Goal: Task Accomplishment & Management: Manage account settings

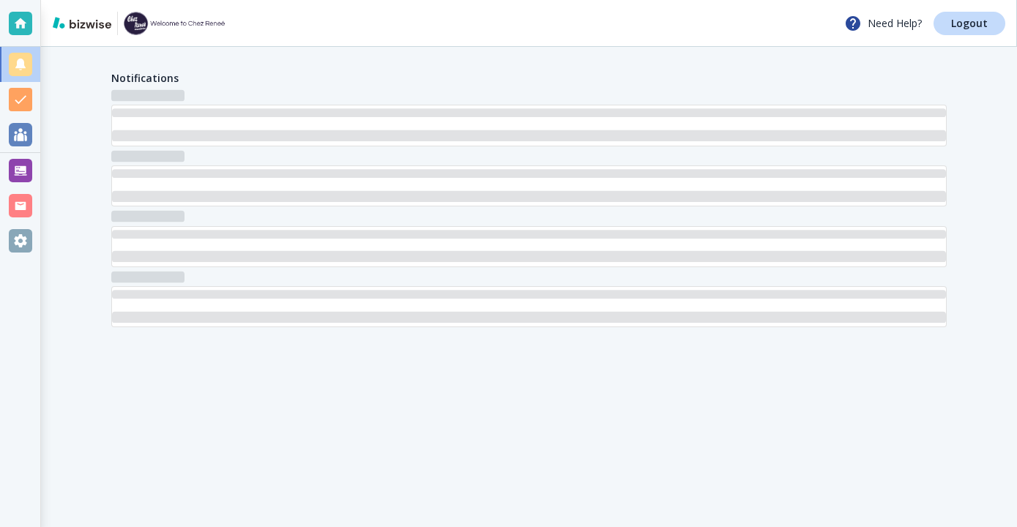
click at [21, 159] on div at bounding box center [20, 170] width 23 height 23
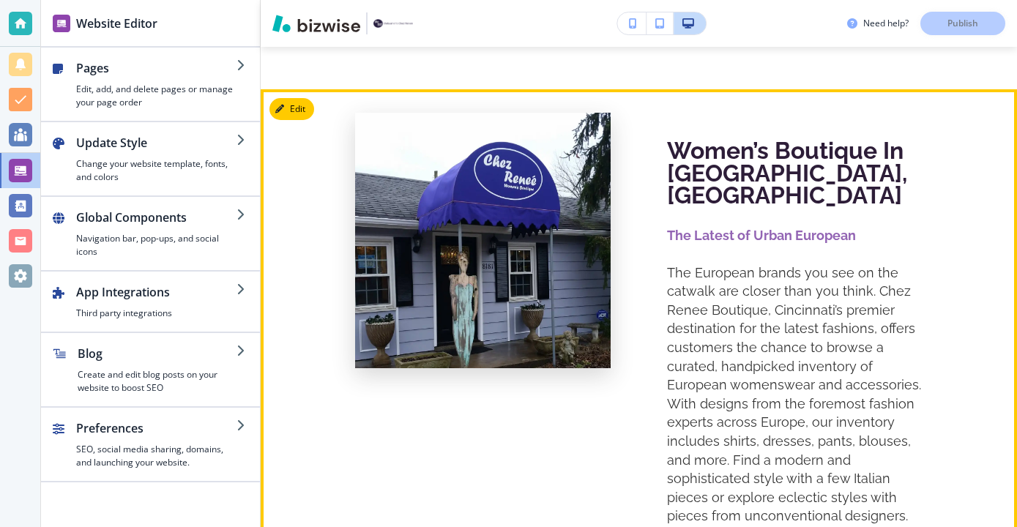
scroll to position [507, 0]
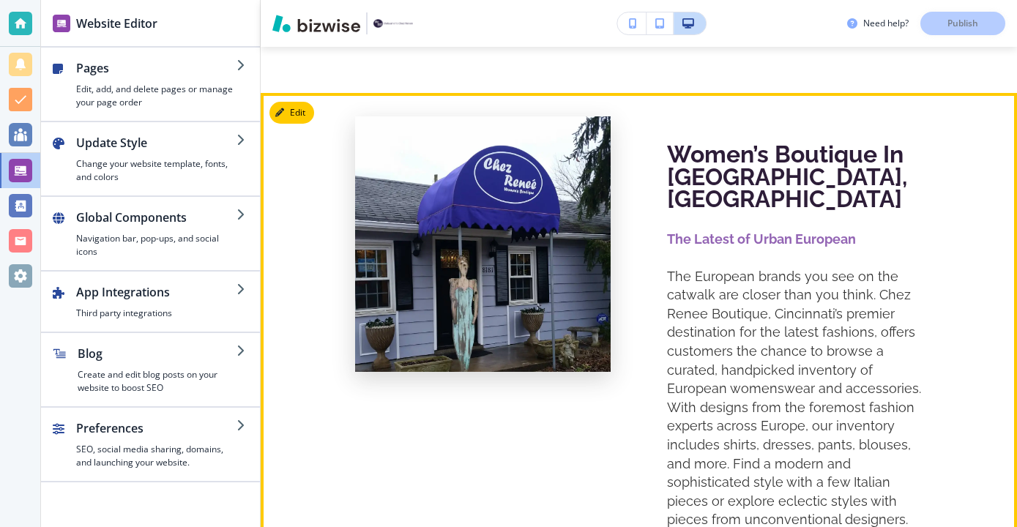
click at [280, 100] on div "Women’s Boutique In [GEOGRAPHIC_DATA], [GEOGRAPHIC_DATA] ﻿The Latest of Urban E…" at bounding box center [639, 323] width 756 height 461
click at [284, 108] on icon "button" at bounding box center [282, 112] width 9 height 9
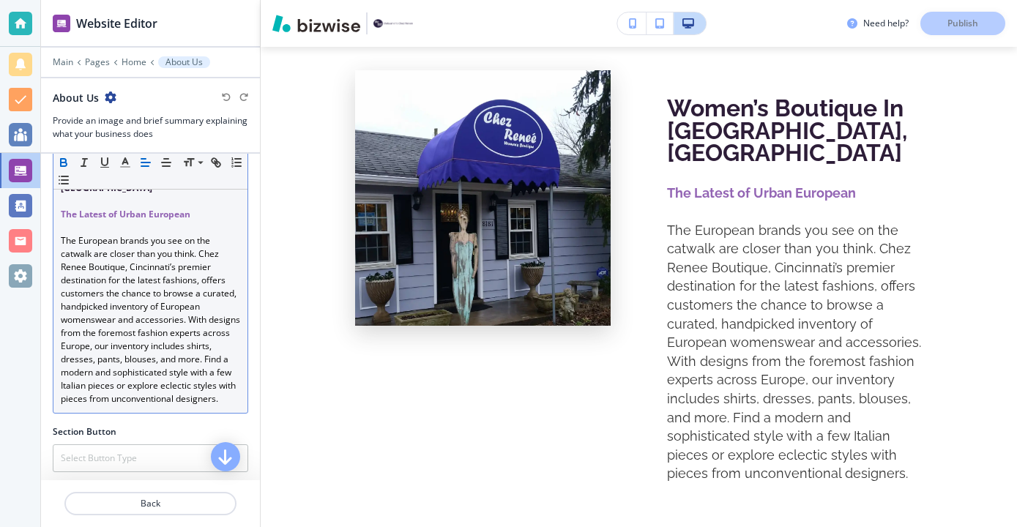
scroll to position [226, 0]
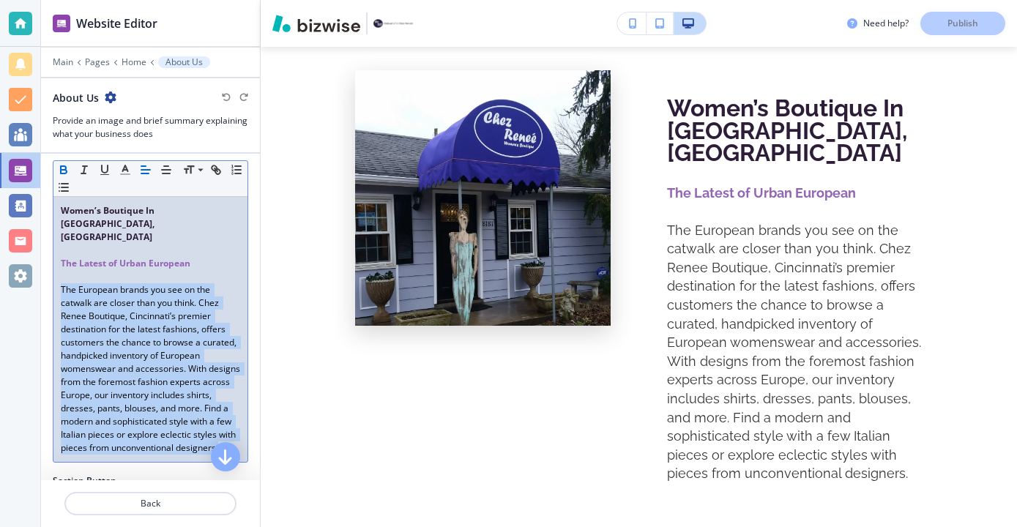
drag, startPoint x: 58, startPoint y: 261, endPoint x: 245, endPoint y: 439, distance: 258.4
click at [247, 441] on div "Section Body Text Small Normal Large Huge Women’s Boutique In [GEOGRAPHIC_DATA]…" at bounding box center [150, 307] width 219 height 333
copy p "﻿The European brands you see on the catwalk are closer than you think. Chez [PE…"
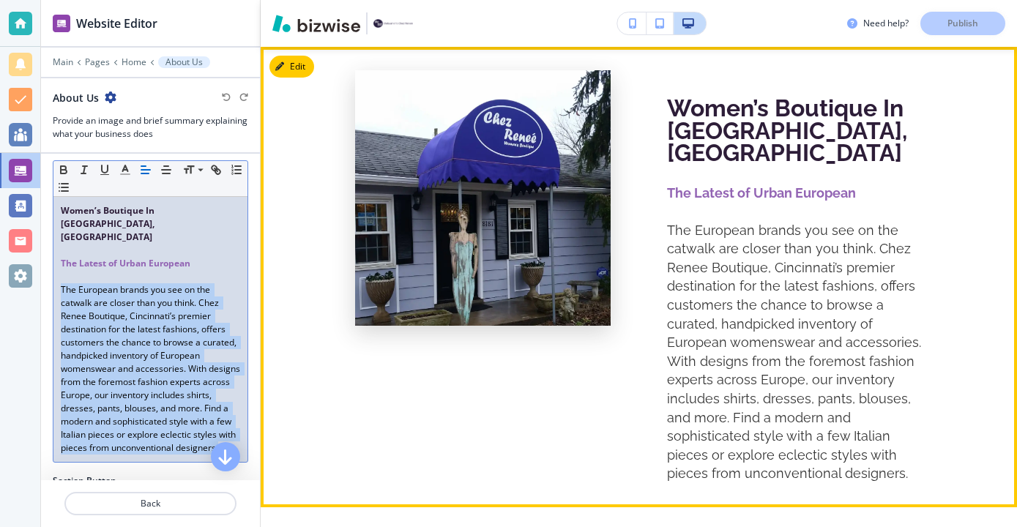
copy p "﻿The European brands you see on the catwalk are closer than you think. Chez Ren…"
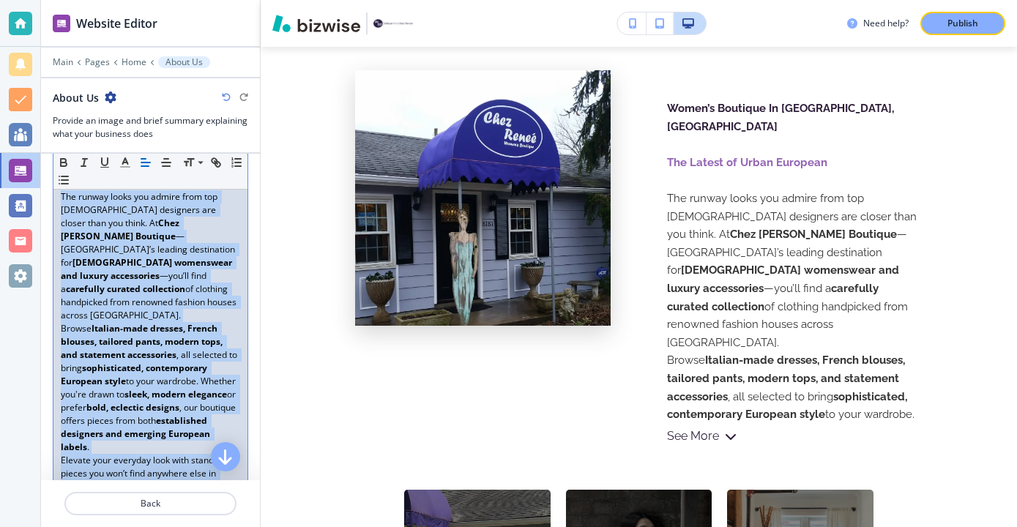
scroll to position [369, 0]
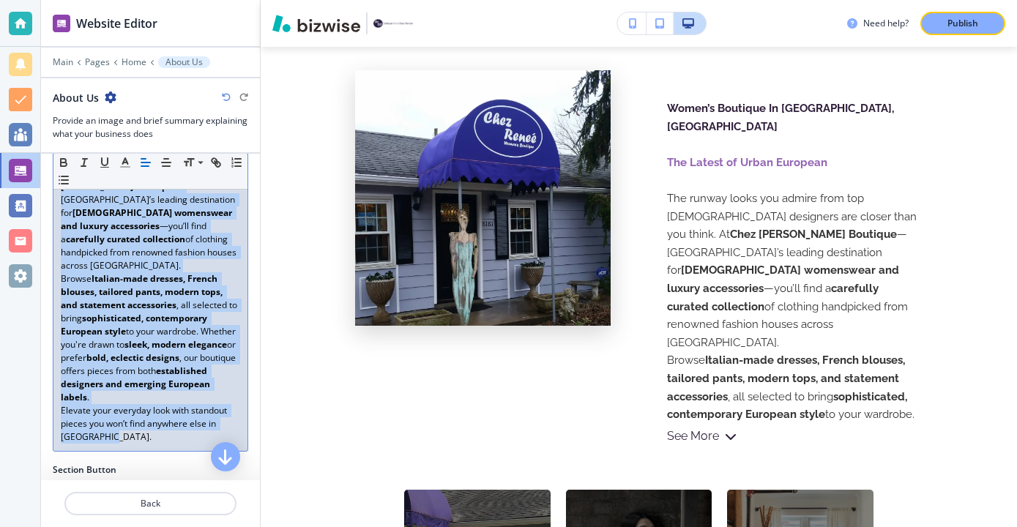
drag, startPoint x: 59, startPoint y: 241, endPoint x: 204, endPoint y: 394, distance: 210.8
click at [204, 393] on div "Women’s Boutique In Cincinnati, OH ﻿The Latest of Urban European The runway loo…" at bounding box center [150, 252] width 194 height 397
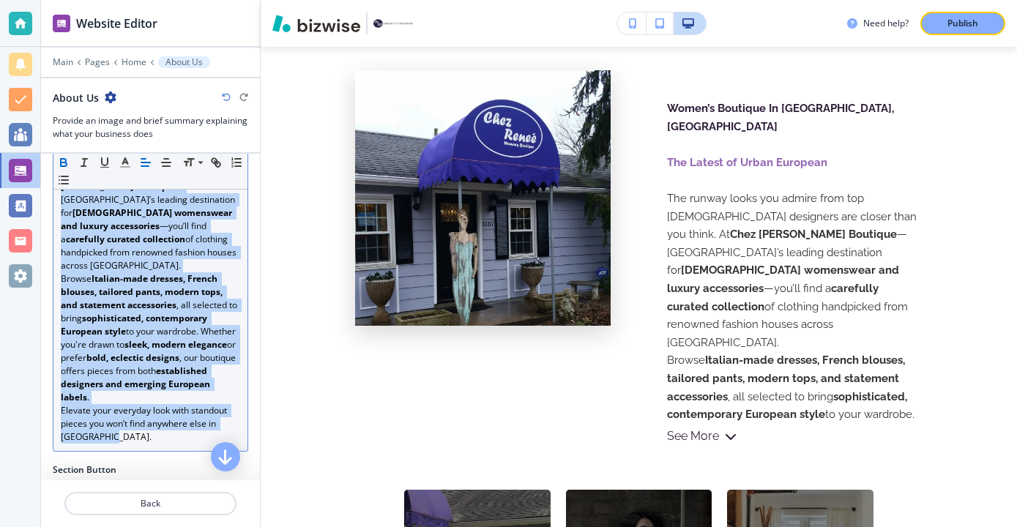
click at [63, 163] on icon "button" at bounding box center [64, 165] width 6 height 4
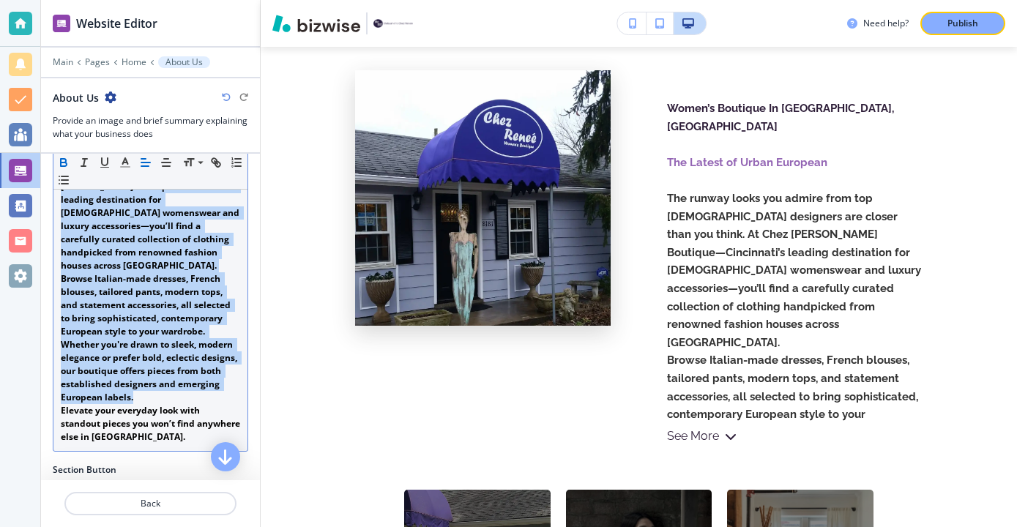
click at [62, 163] on icon "button" at bounding box center [64, 165] width 6 height 4
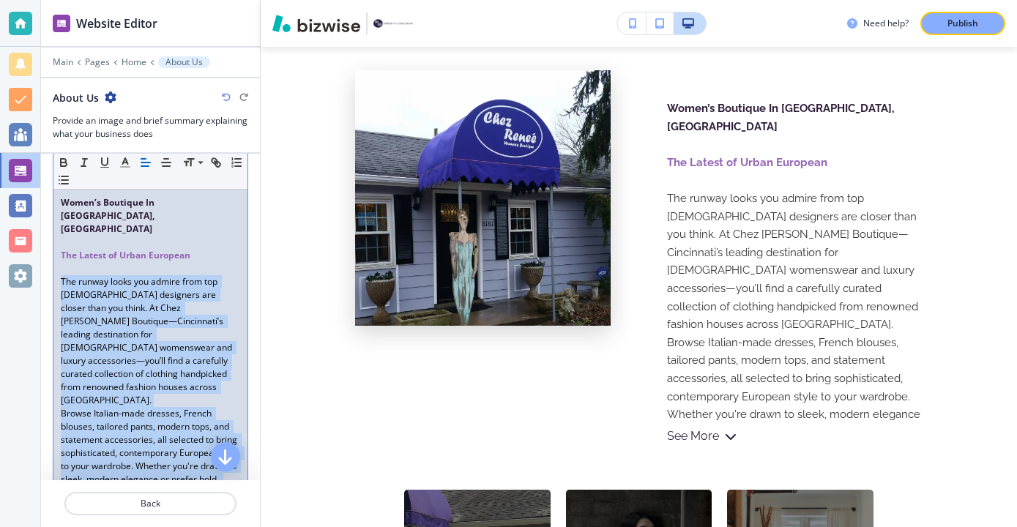
scroll to position [230, 0]
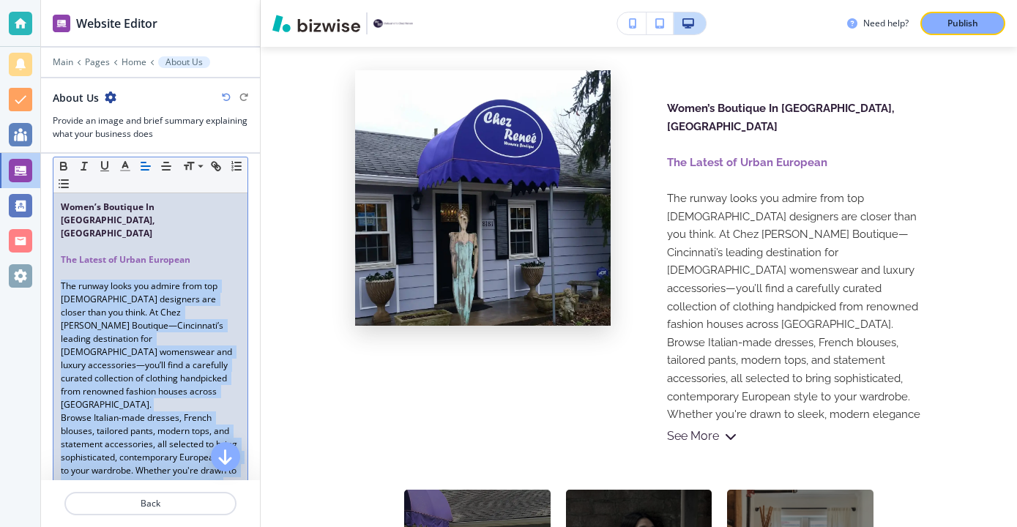
click at [193, 287] on p "The runway looks you admire from top European designers are closer than you thi…" at bounding box center [150, 346] width 179 height 132
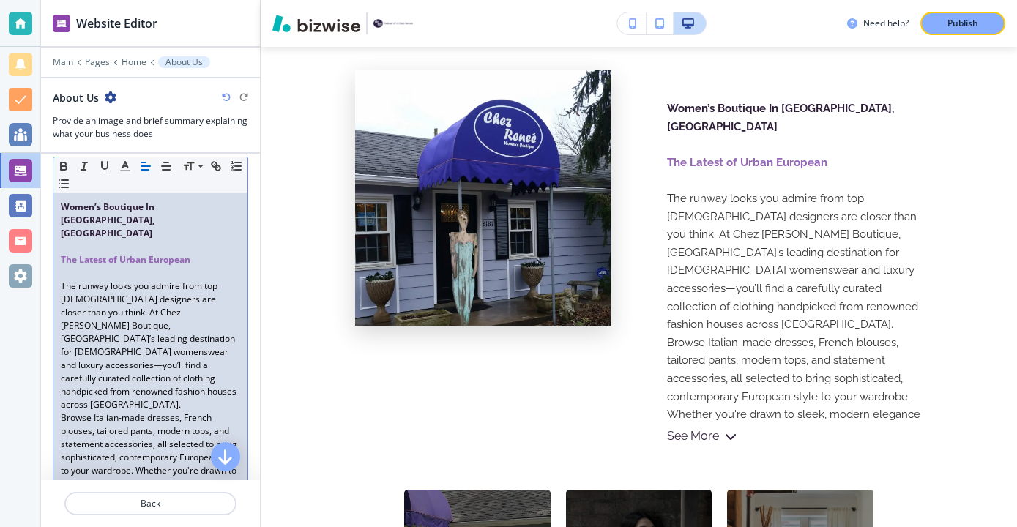
click at [219, 310] on p "The runway looks you admire from top European designers are closer than you thi…" at bounding box center [150, 346] width 179 height 132
click at [195, 349] on p "The runway looks you admire from top [DEMOGRAPHIC_DATA] designers are closer th…" at bounding box center [150, 346] width 179 height 132
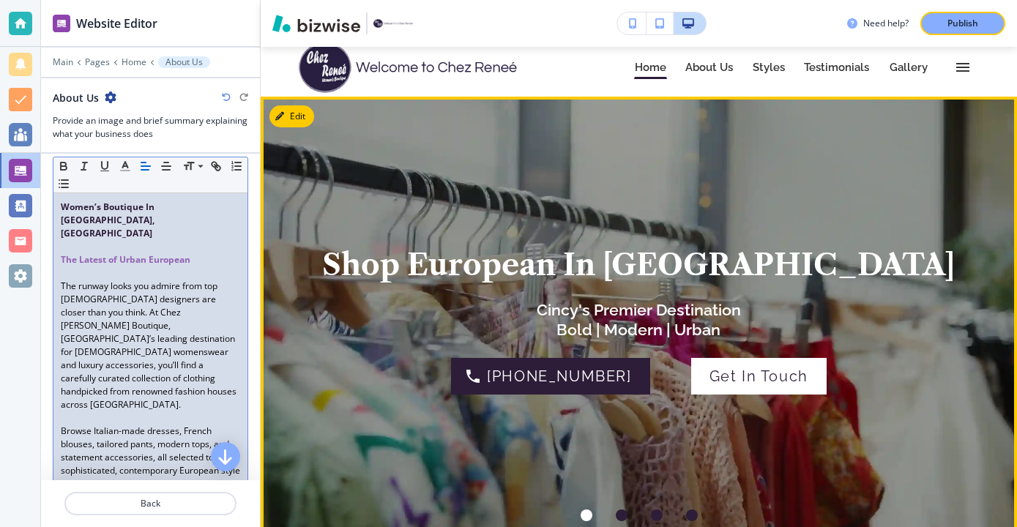
scroll to position [1, 0]
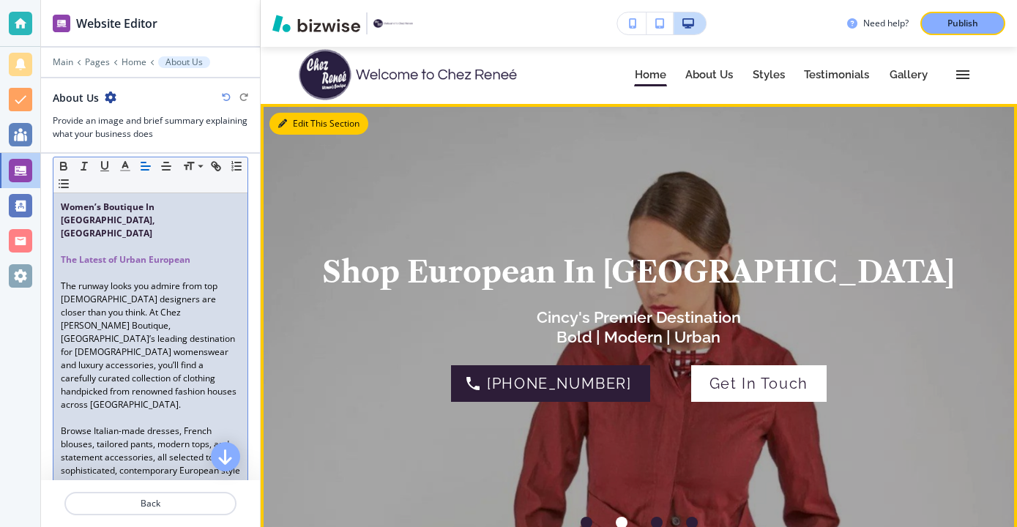
click at [311, 127] on button "Edit This Section" at bounding box center [318, 124] width 99 height 22
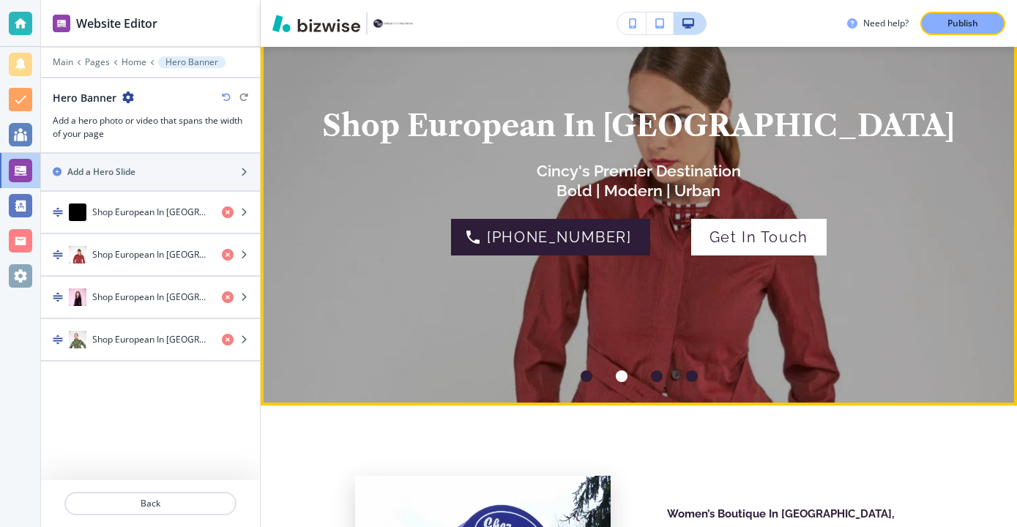
scroll to position [190, 0]
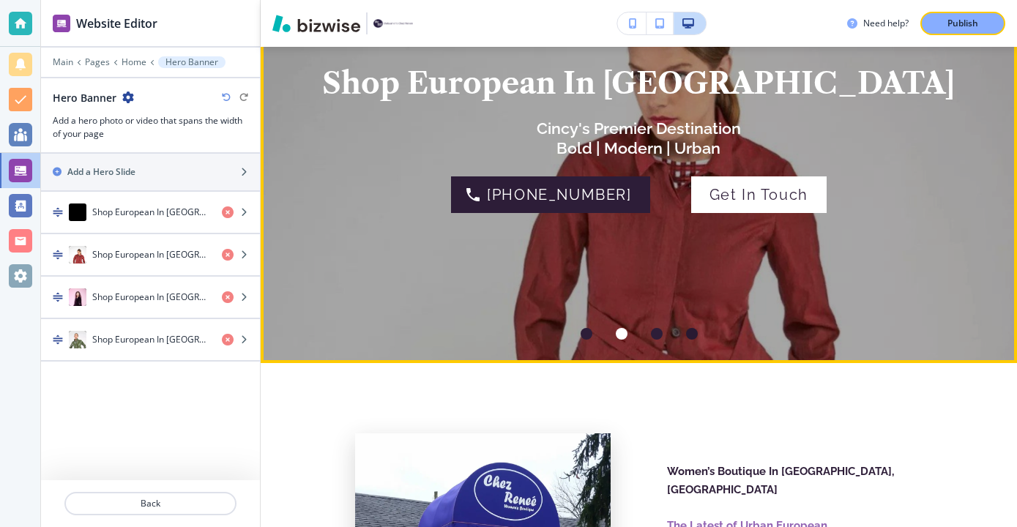
click at [679, 329] on div at bounding box center [691, 333] width 35 height 35
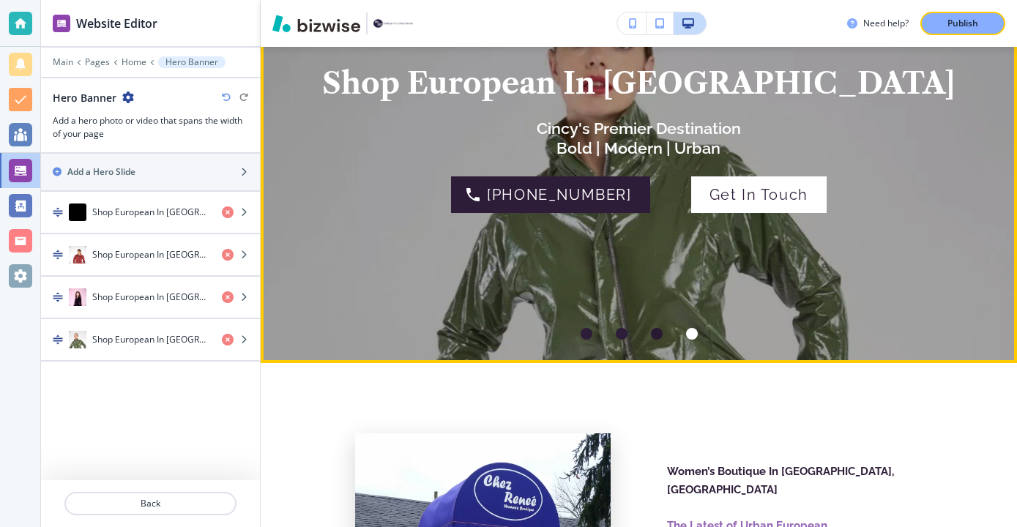
click at [665, 335] on div at bounding box center [656, 333] width 35 height 35
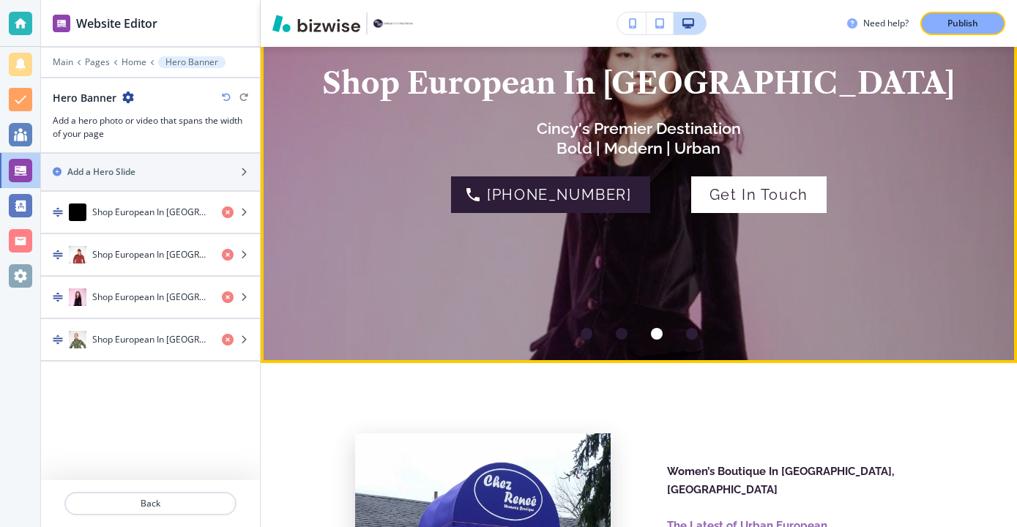
click at [634, 338] on div at bounding box center [621, 333] width 35 height 35
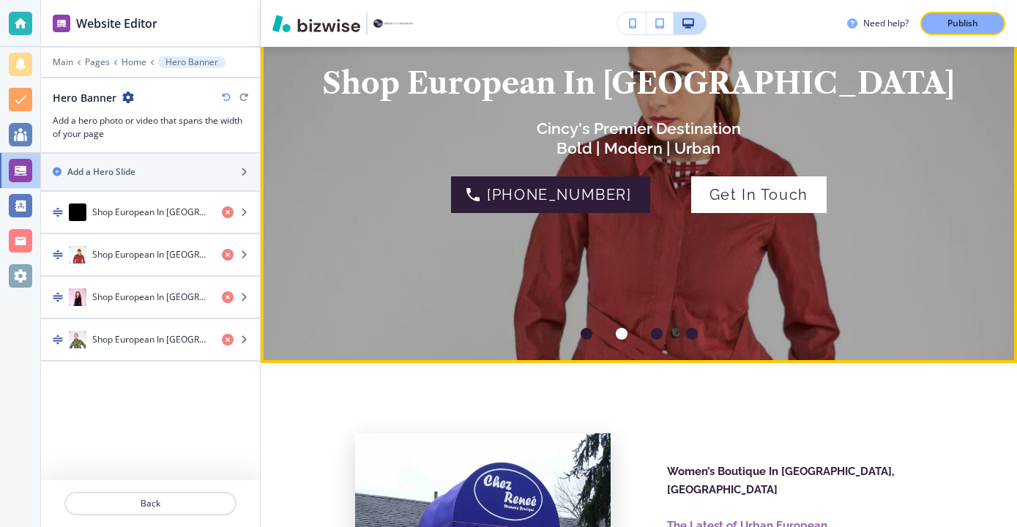
click at [589, 334] on div at bounding box center [587, 334] width 12 height 12
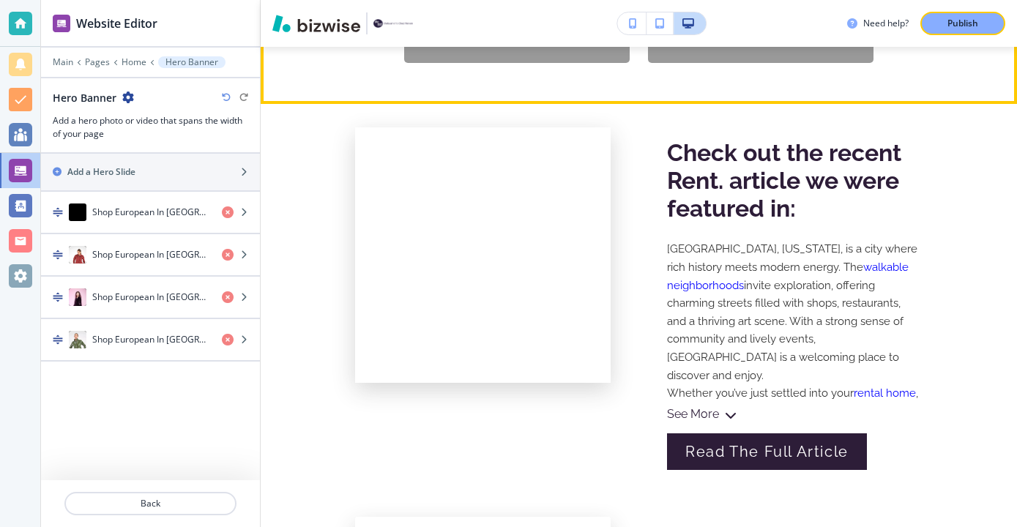
scroll to position [1274, 0]
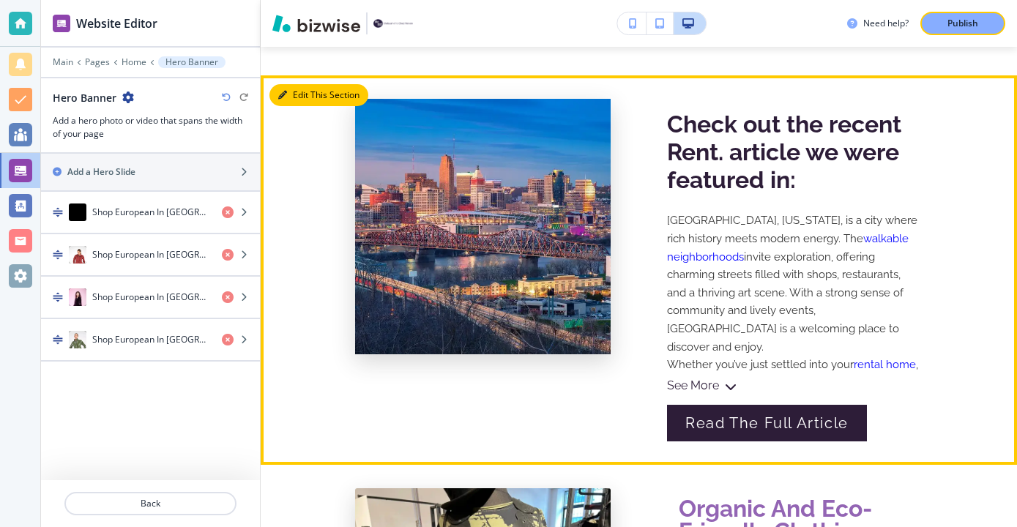
click at [310, 94] on button "Edit This Section" at bounding box center [318, 95] width 99 height 22
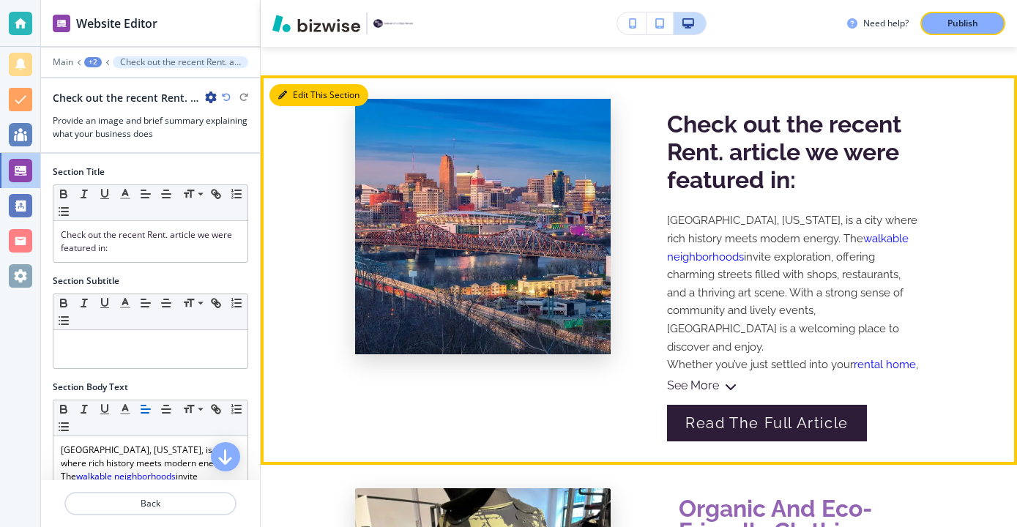
scroll to position [1302, 0]
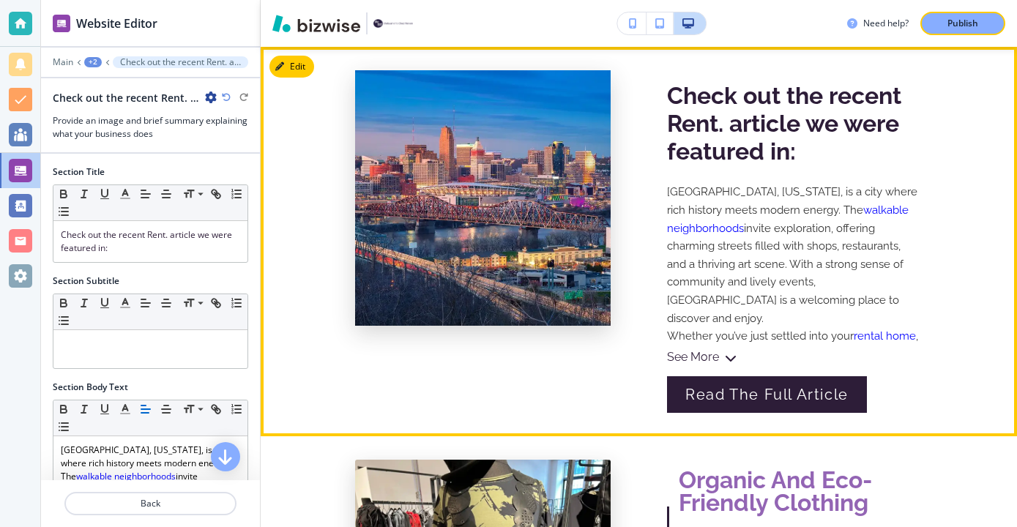
click at [794, 209] on link "walkable neighborhoods" at bounding box center [789, 219] width 245 height 31
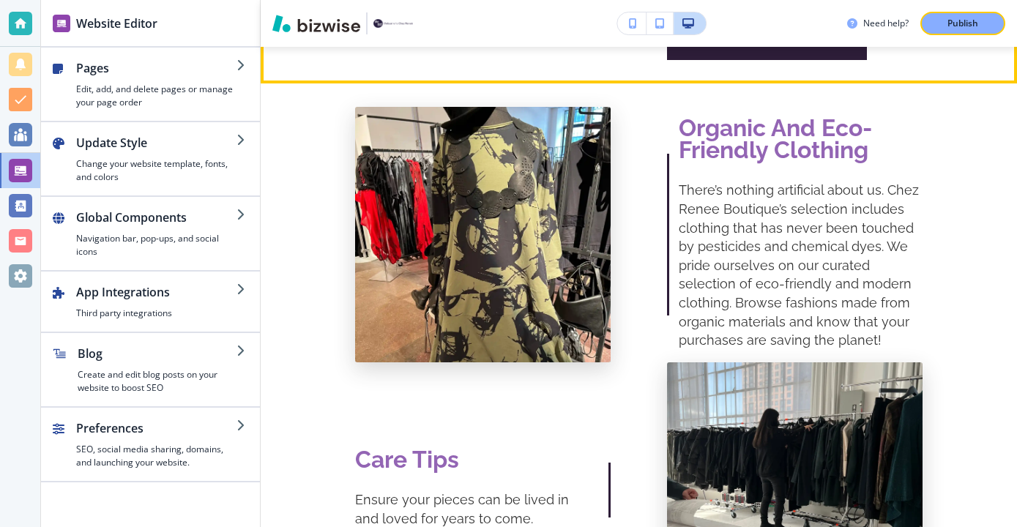
scroll to position [1708, 0]
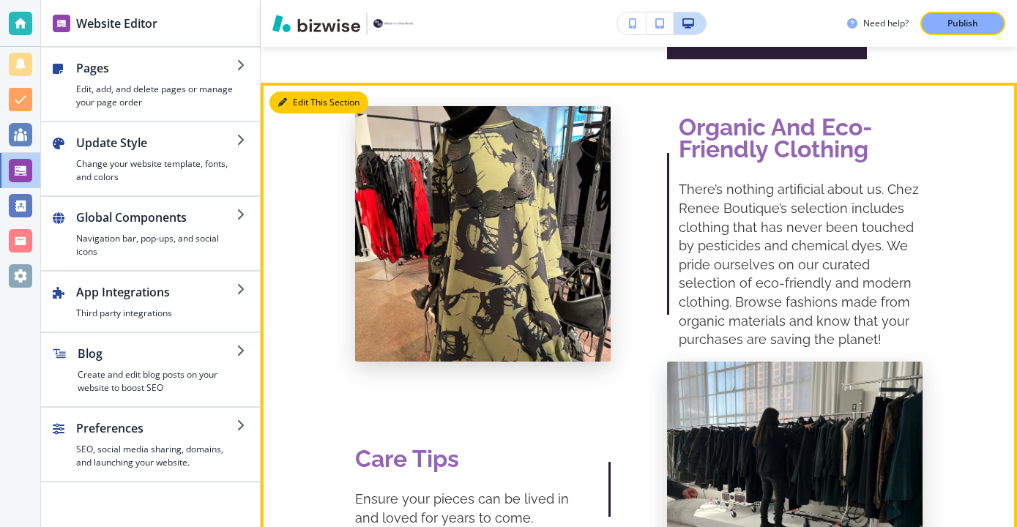
click at [286, 108] on button "Edit This Section" at bounding box center [318, 103] width 99 height 22
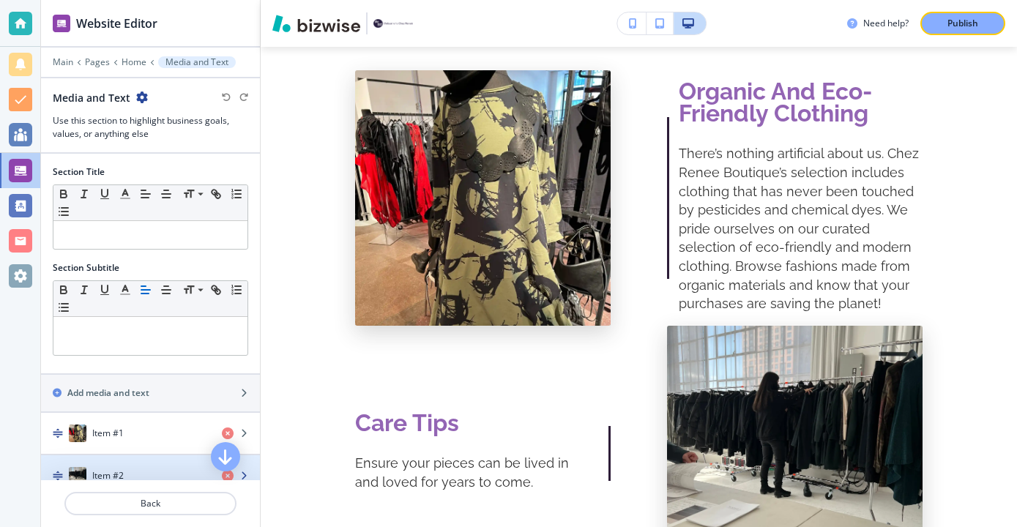
scroll to position [60, 0]
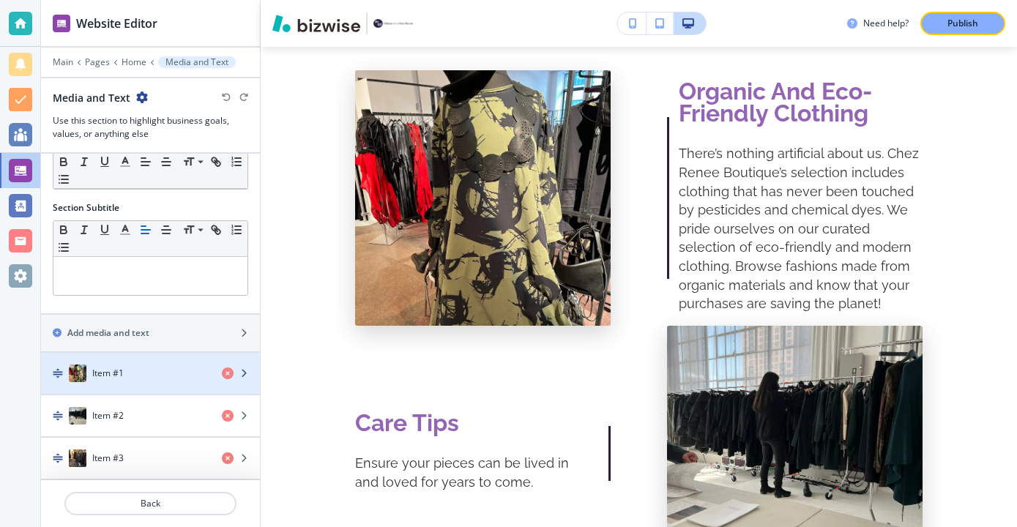
click at [160, 384] on div "button" at bounding box center [150, 388] width 219 height 12
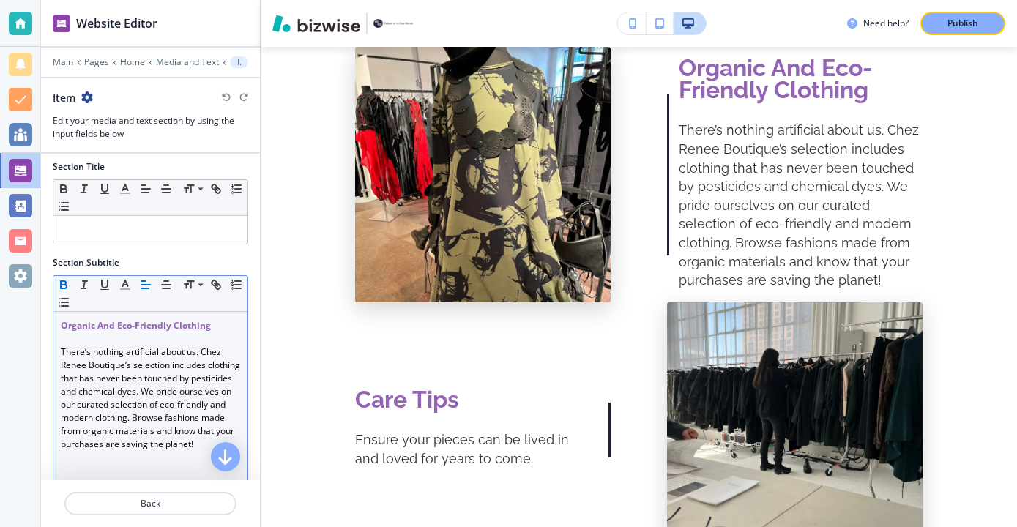
scroll to position [12, 0]
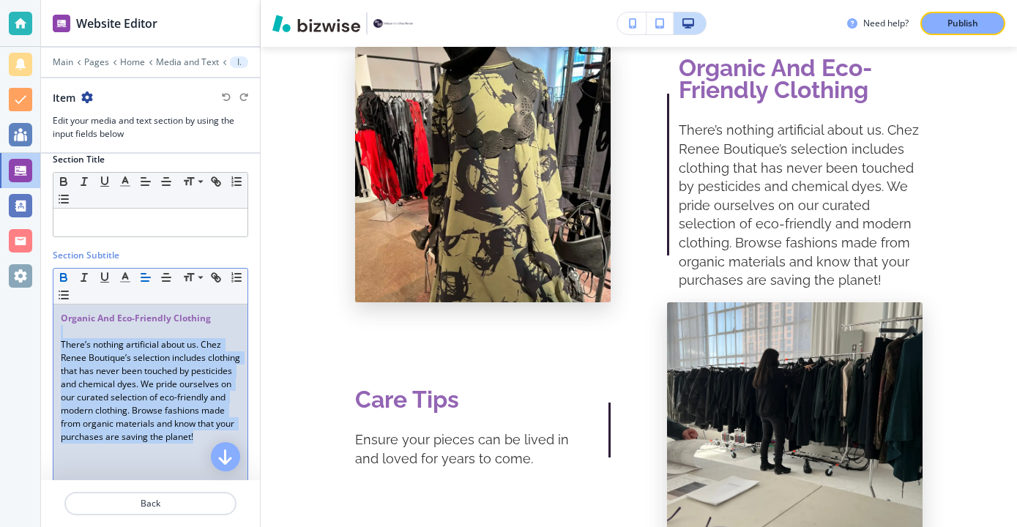
drag, startPoint x: 175, startPoint y: 452, endPoint x: 44, endPoint y: 335, distance: 175.8
click at [44, 333] on div "Section Title Small Normal Large Huge Section Subtitle Small Normal Large Huge …" at bounding box center [150, 419] width 219 height 556
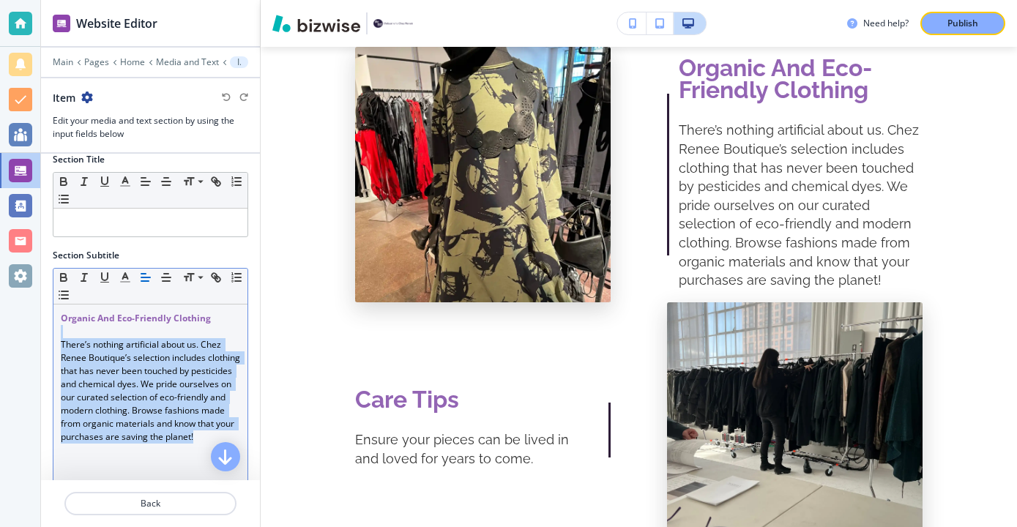
click at [53, 337] on div "Small Normal Large Huge Organic And Eco-Friendly Clothing ﻿There’s nothing arti…" at bounding box center [150, 382] width 195 height 228
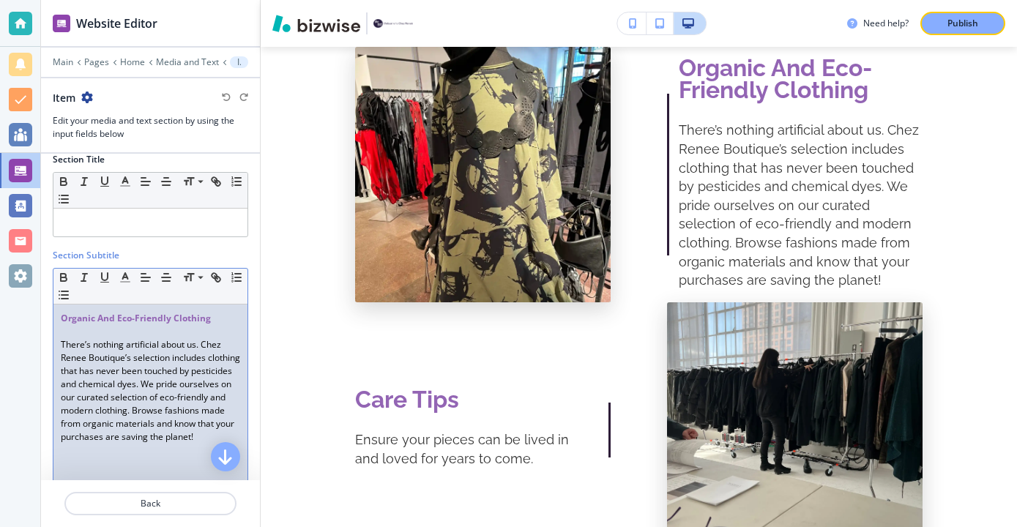
click at [56, 338] on div "Organic And Eco-Friendly Clothing ﻿There’s nothing artificial about us. Chez [P…" at bounding box center [150, 400] width 194 height 190
click at [56, 343] on div "Organic And Eco-Friendly Clothing ﻿There’s nothing artificial about us. Chez [P…" at bounding box center [150, 400] width 194 height 190
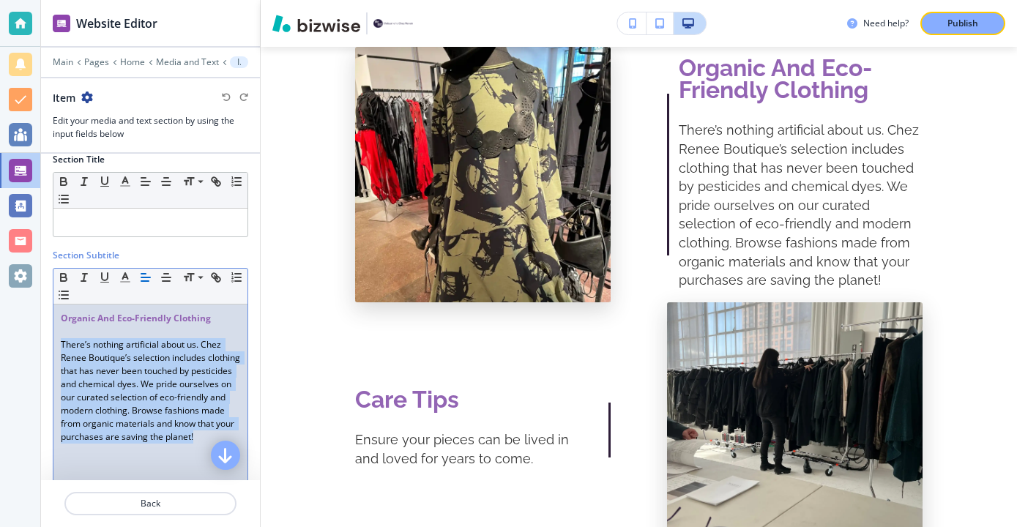
drag, startPoint x: 56, startPoint y: 344, endPoint x: 231, endPoint y: 447, distance: 203.4
click at [231, 447] on div "Section Title Small Normal Large Huge Section Subtitle Small Normal Large Huge …" at bounding box center [150, 317] width 219 height 327
copy p "﻿There’s nothing artificial about us. Chez [PERSON_NAME]’s selection includes c…"
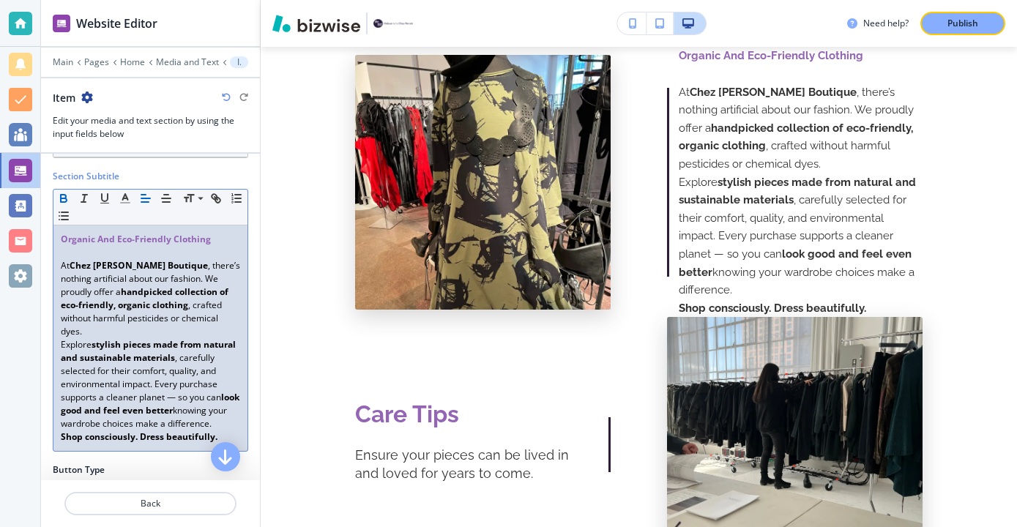
scroll to position [100, 0]
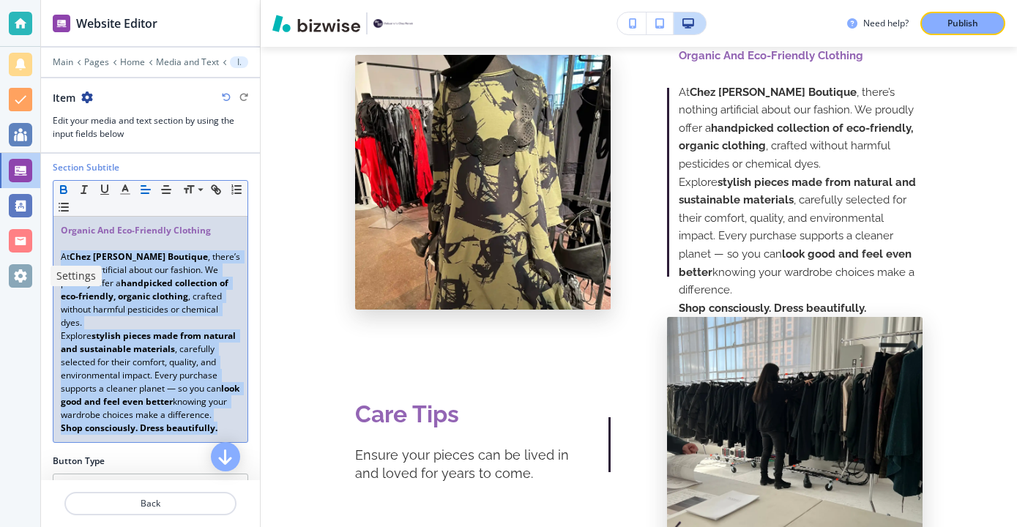
drag, startPoint x: 231, startPoint y: 416, endPoint x: 40, endPoint y: 260, distance: 246.6
click at [40, 260] on div "Website Editor Main Pages Home Media and Text Item Item Edit your media and tex…" at bounding box center [508, 263] width 1017 height 527
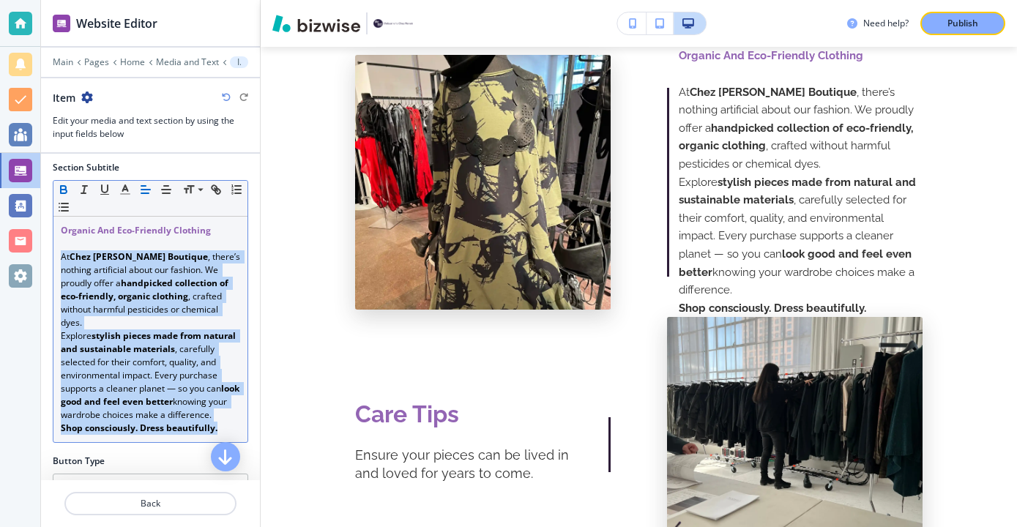
click at [65, 183] on icon "button" at bounding box center [63, 189] width 13 height 13
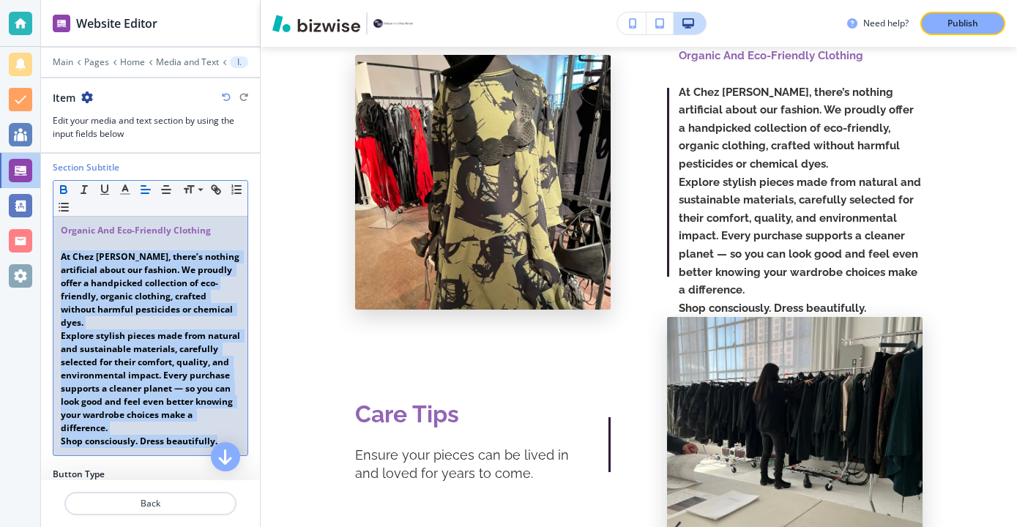
click at [65, 183] on icon "button" at bounding box center [63, 189] width 13 height 13
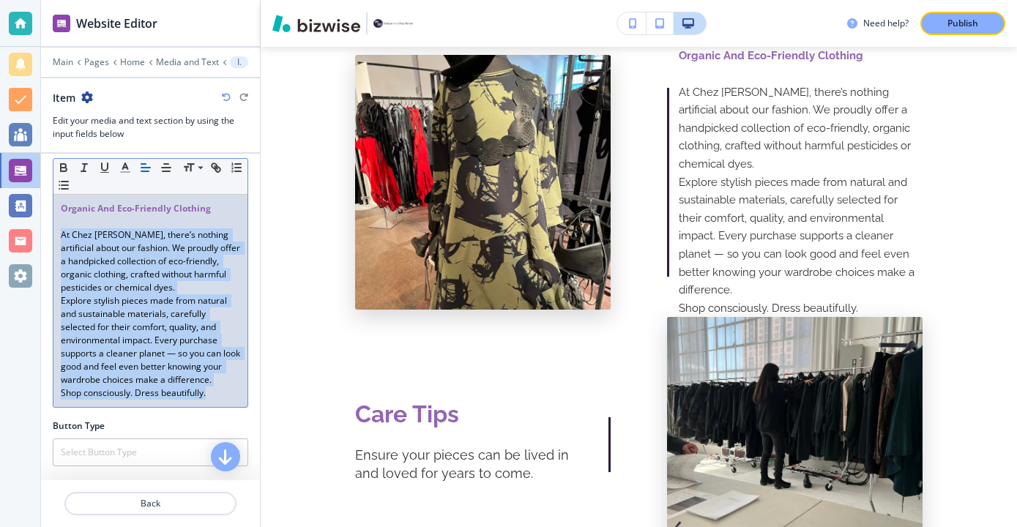
scroll to position [126, 0]
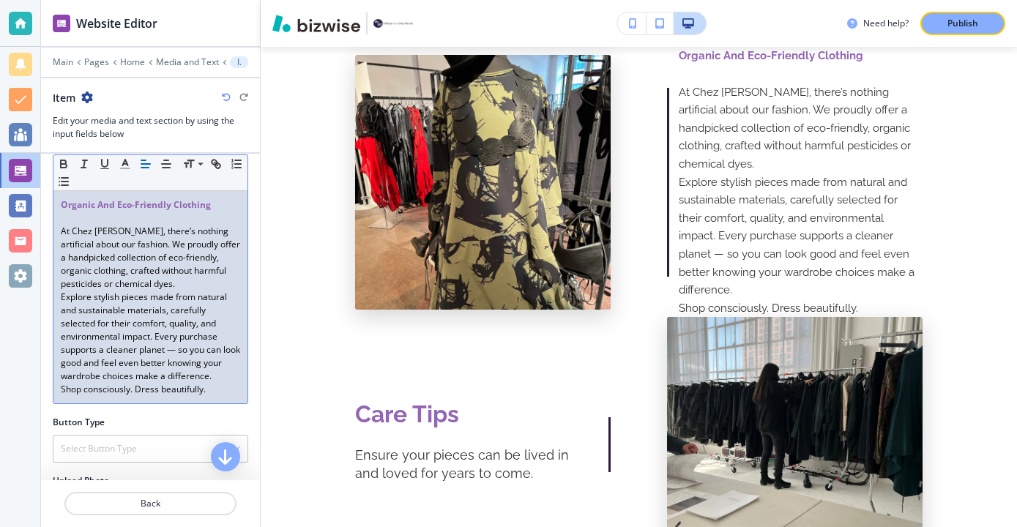
click at [59, 394] on div "Organic And Eco-Friendly Clothing At Chez [PERSON_NAME] Boutique, there’s nothi…" at bounding box center [150, 297] width 194 height 212
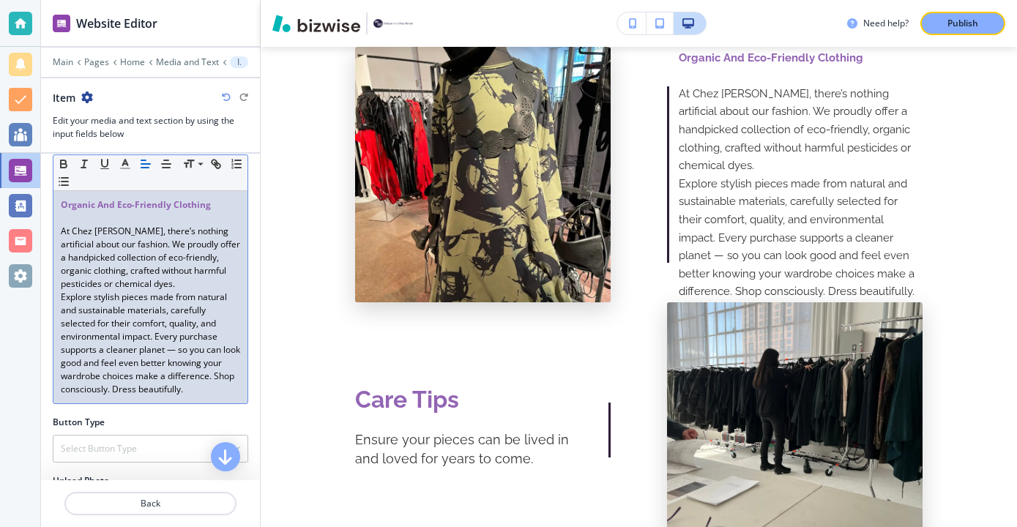
click at [221, 288] on p "At Chez [PERSON_NAME], there’s nothing artificial about our fashion. We proudly…" at bounding box center [150, 258] width 179 height 66
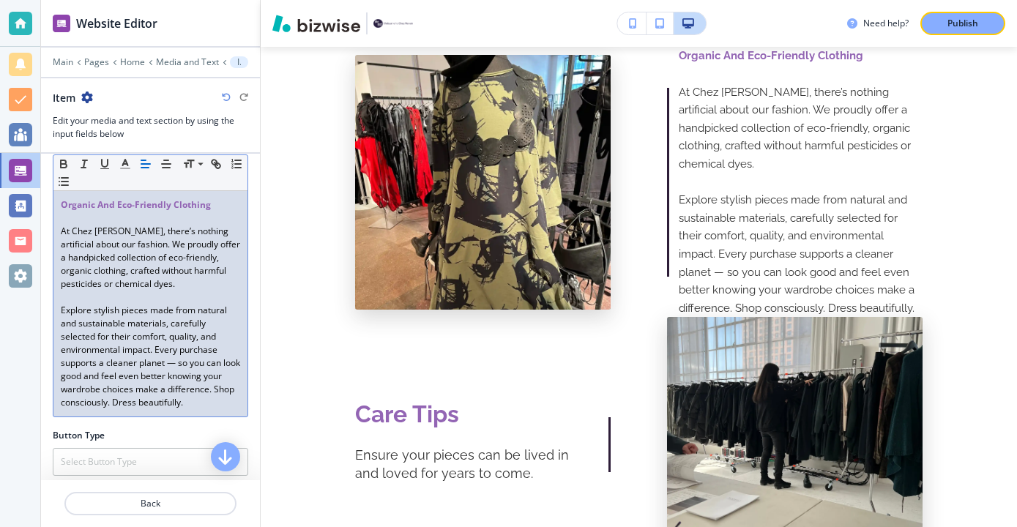
click at [179, 364] on p "Explore stylish pieces made from natural and sustainable materials, carefully s…" at bounding box center [150, 356] width 179 height 105
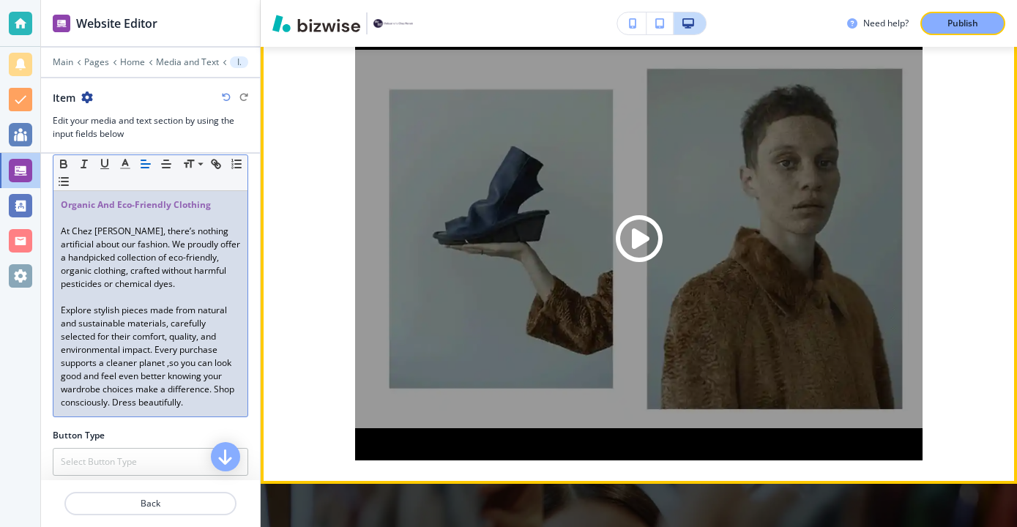
scroll to position [4450, 0]
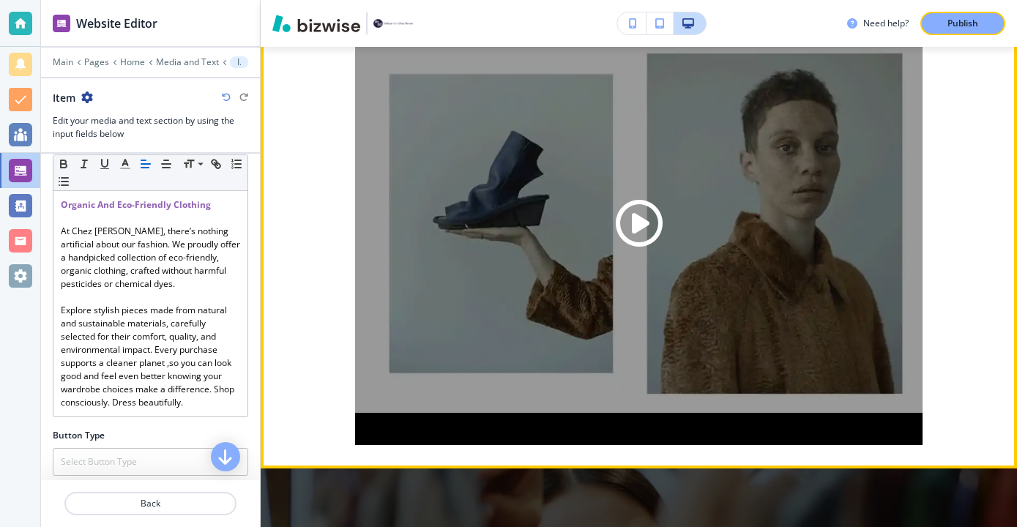
click at [638, 215] on span "Play button for video with title: Gallery image" at bounding box center [639, 223] width 47 height 47
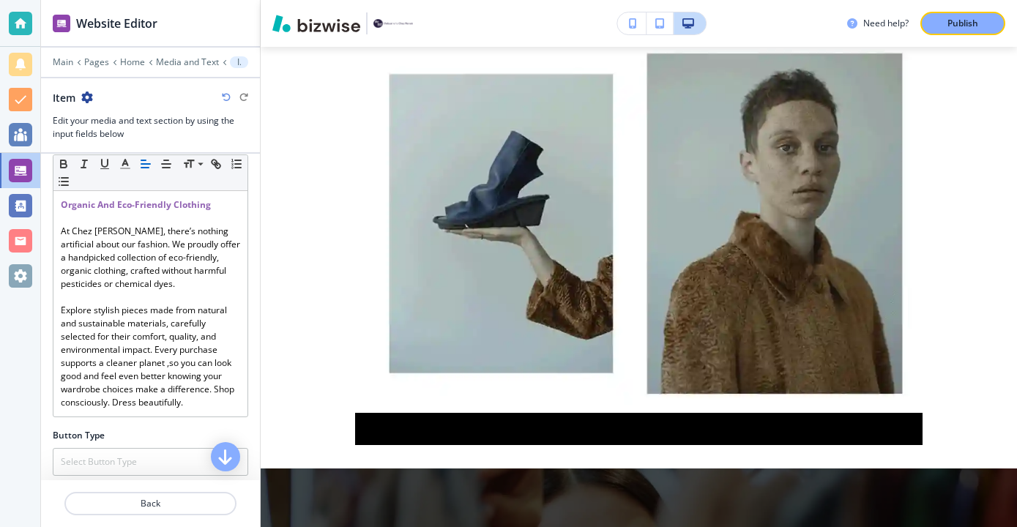
click at [555, 411] on video at bounding box center [638, 223] width 567 height 443
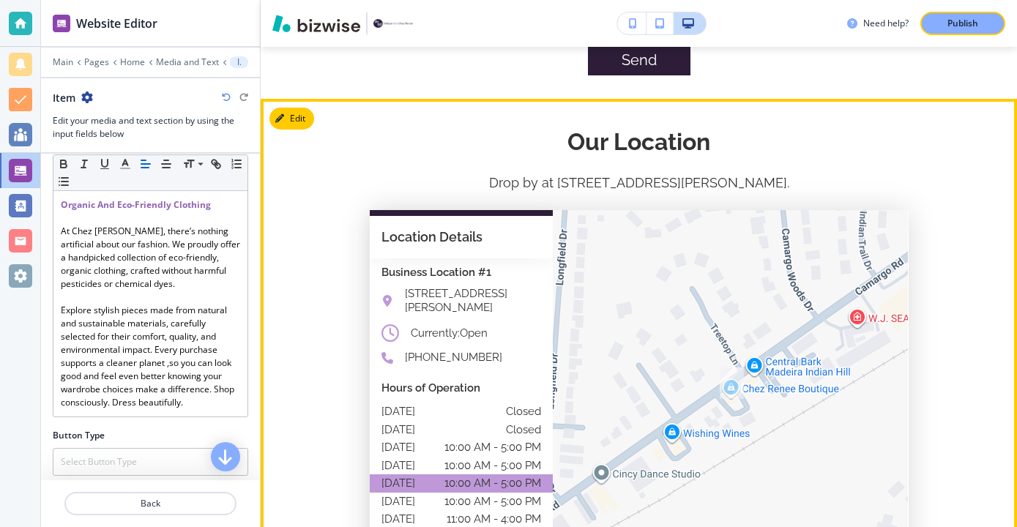
scroll to position [5796, 0]
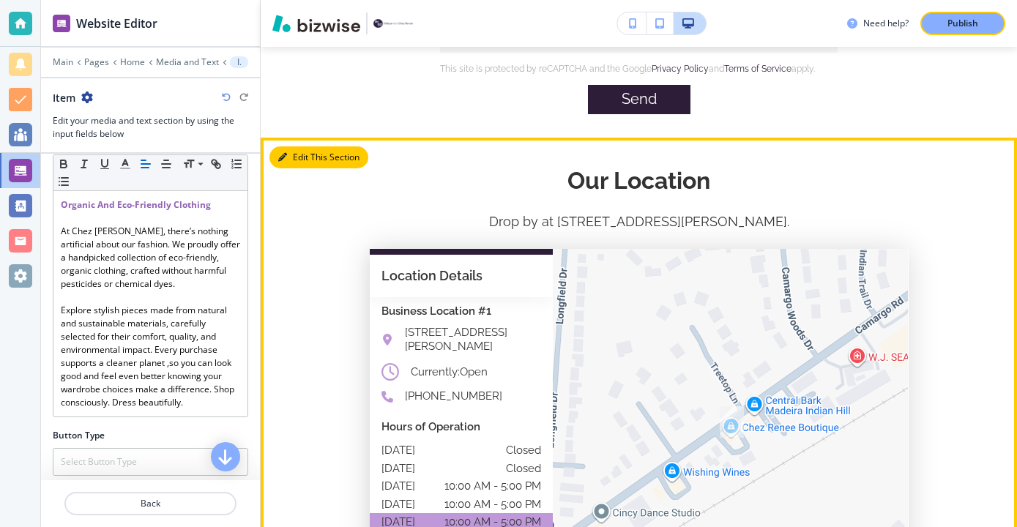
click at [288, 146] on button "Edit This Section" at bounding box center [318, 157] width 99 height 22
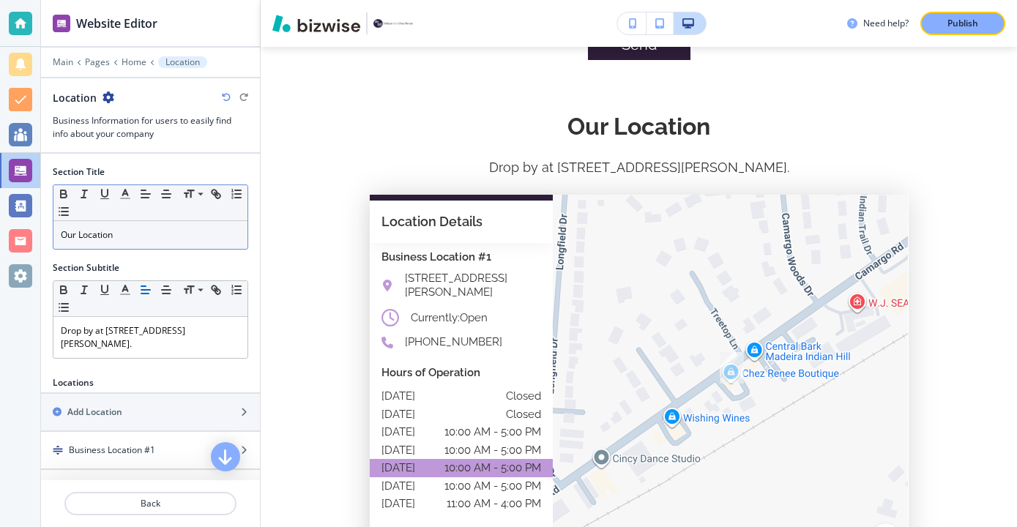
scroll to position [71, 0]
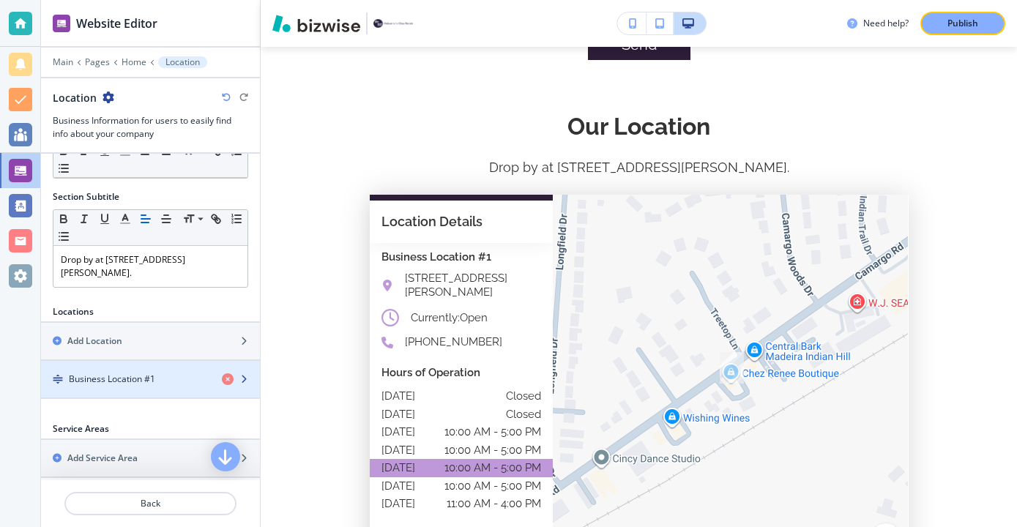
click at [141, 368] on div "button" at bounding box center [150, 367] width 219 height 12
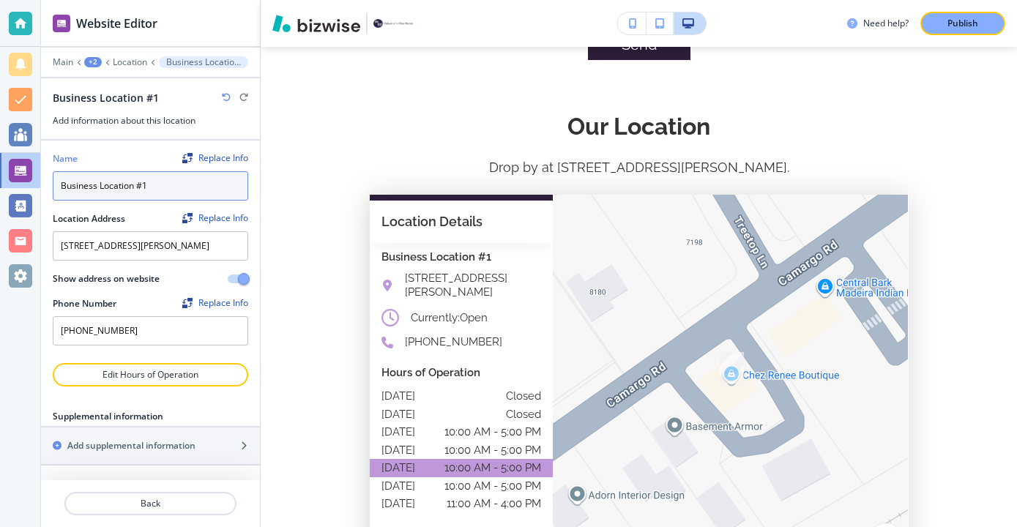
drag, startPoint x: 179, startPoint y: 195, endPoint x: 53, endPoint y: 187, distance: 126.2
click at [53, 187] on input "Business Location #1" at bounding box center [150, 185] width 195 height 29
click at [271, 262] on section "Our Location Drop by at [STREET_ADDRESS][PERSON_NAME]. location Details Options…" at bounding box center [639, 350] width 756 height 534
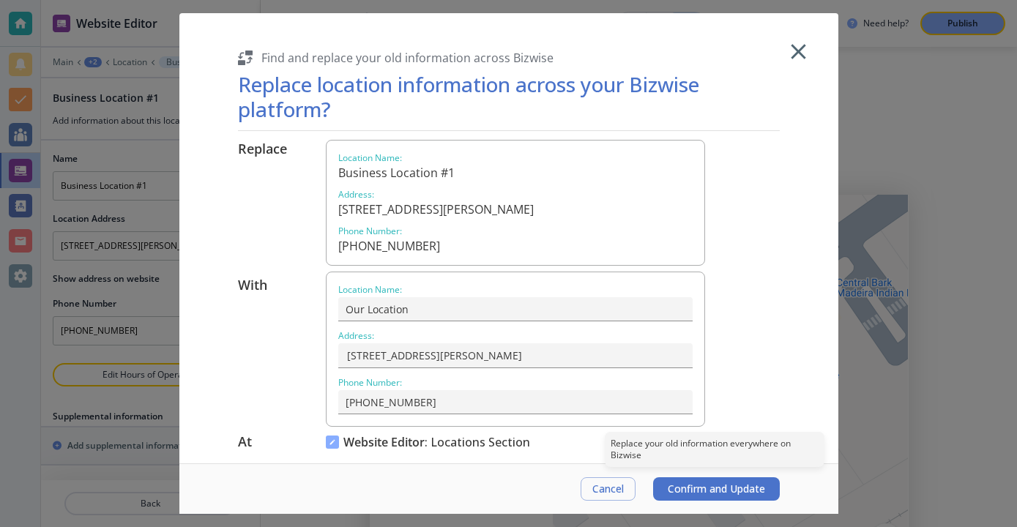
click at [760, 491] on span "Confirm and Update" at bounding box center [716, 489] width 97 height 12
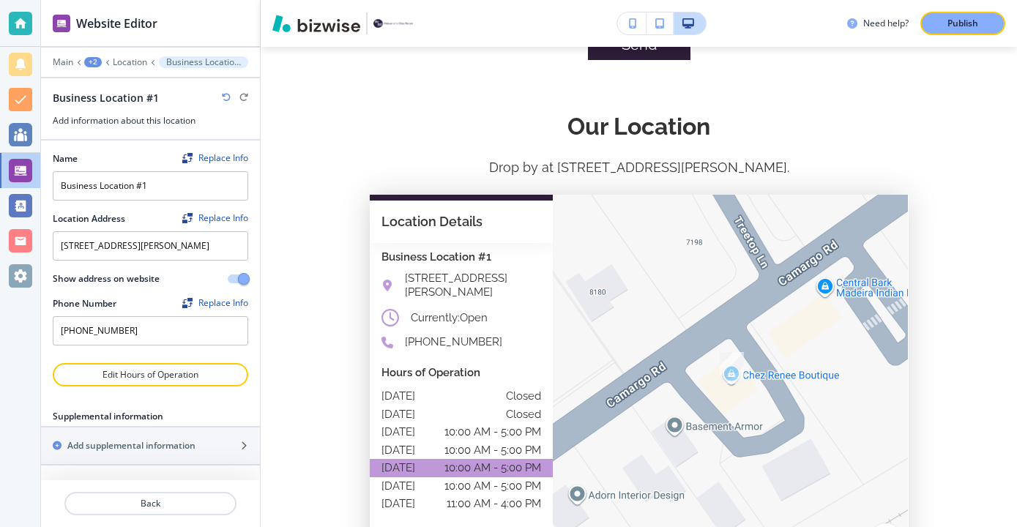
type input "Our Location"
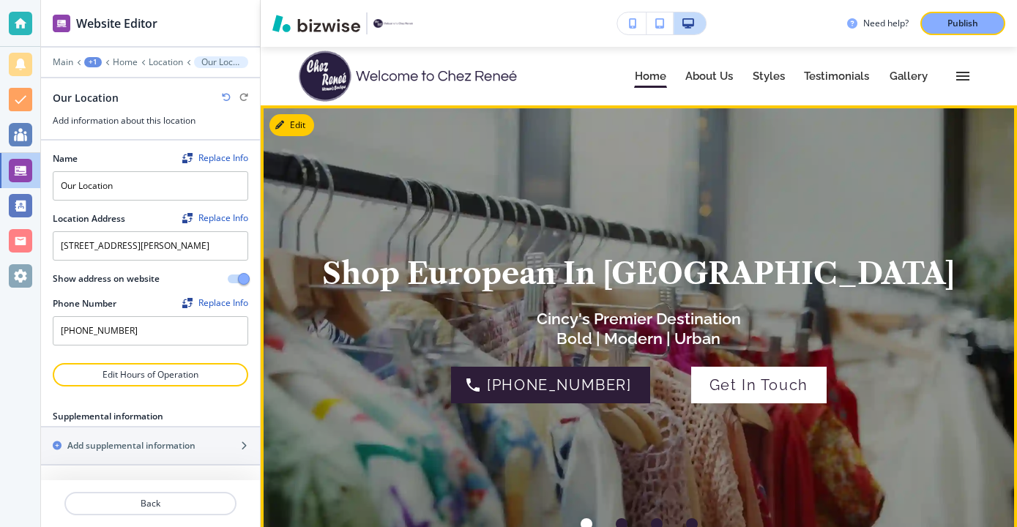
scroll to position [4, 0]
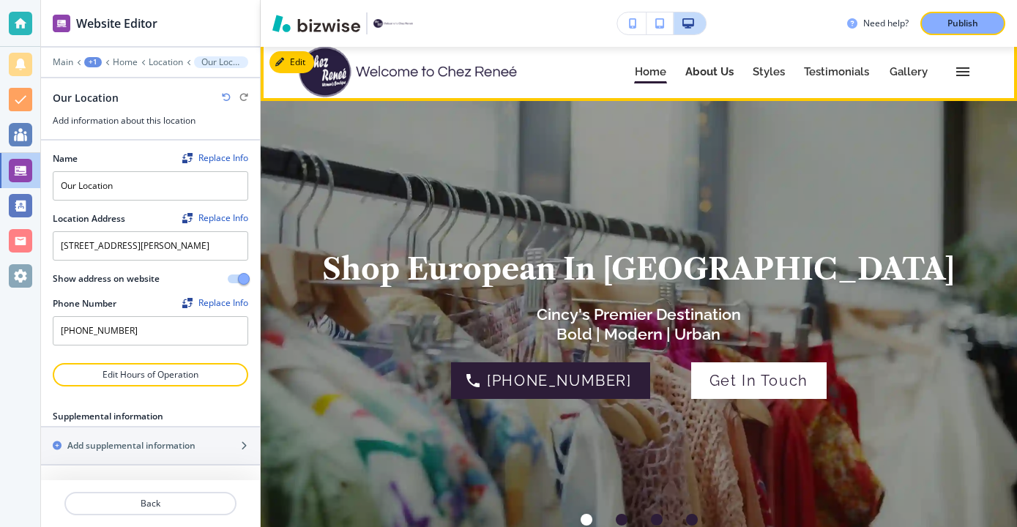
click at [711, 72] on p "About Us" at bounding box center [709, 72] width 48 height 11
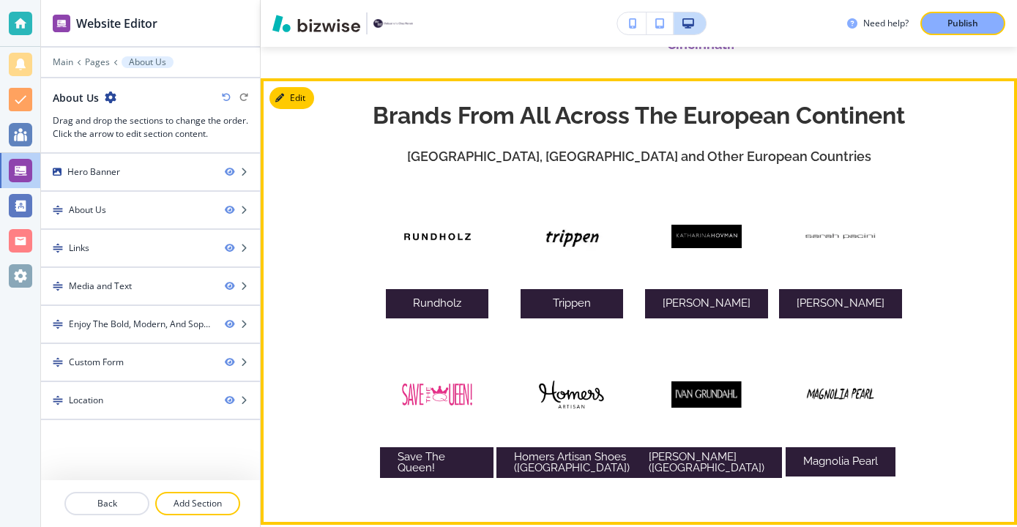
scroll to position [847, 0]
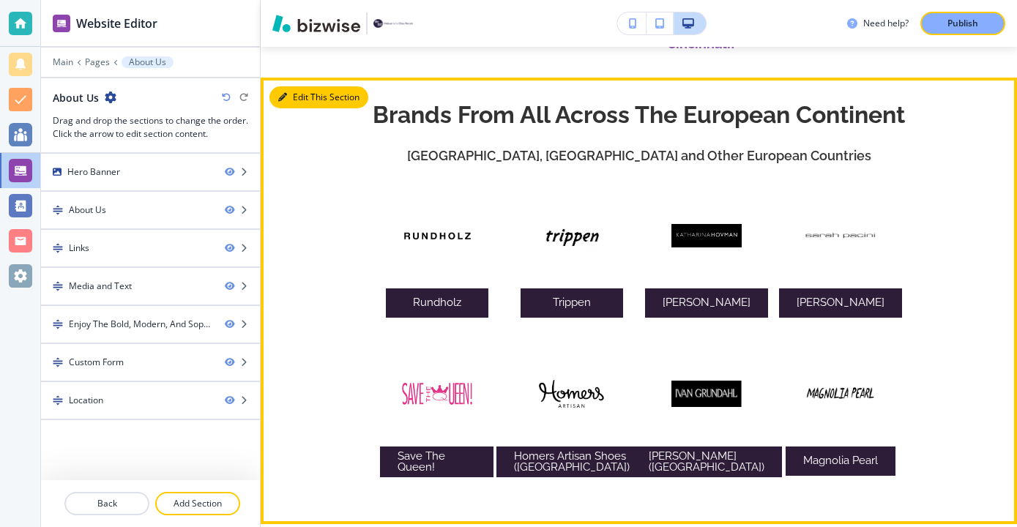
click at [302, 94] on button "Edit This Section" at bounding box center [318, 97] width 99 height 22
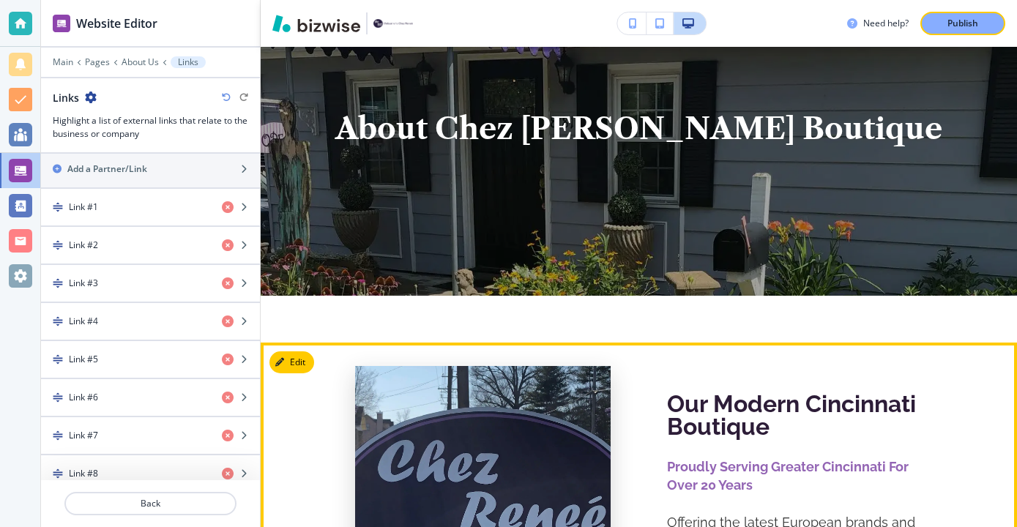
scroll to position [0, 0]
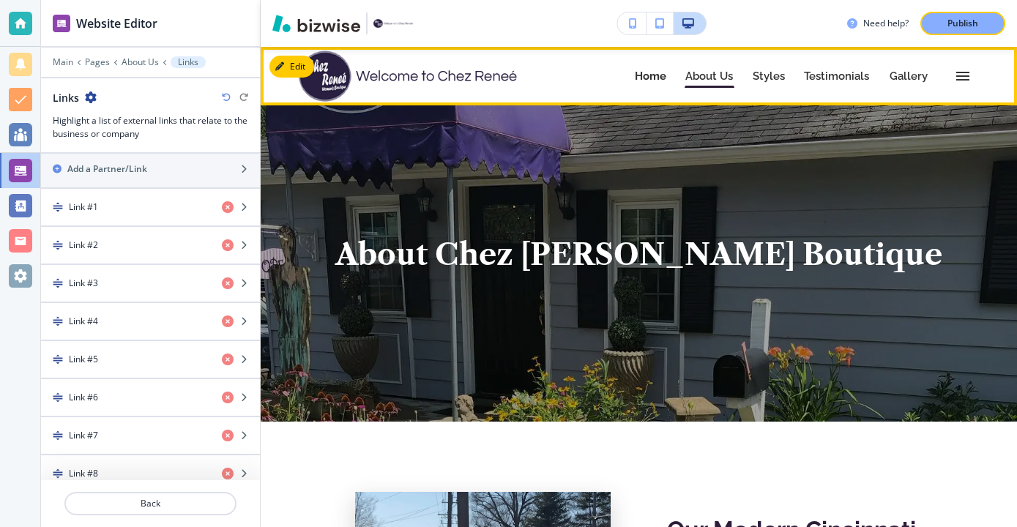
click at [665, 85] on link "Home Home" at bounding box center [650, 75] width 33 height 23
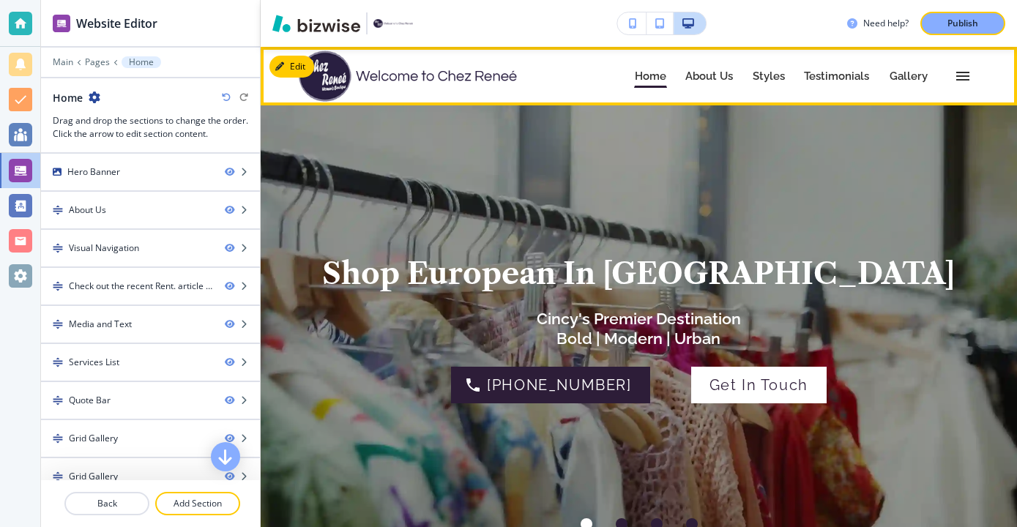
click at [955, 76] on icon "button" at bounding box center [963, 76] width 18 height 18
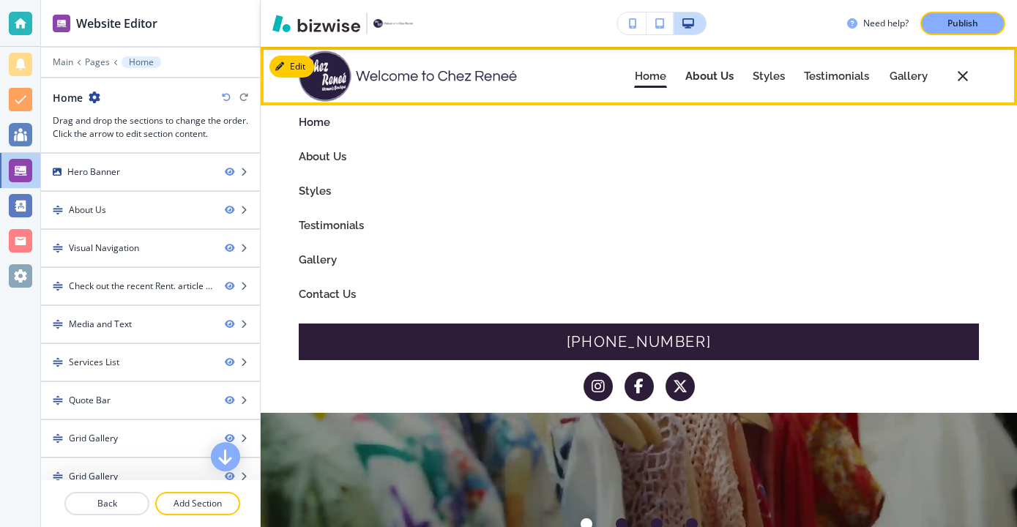
click at [734, 78] on p "About Us" at bounding box center [709, 76] width 48 height 11
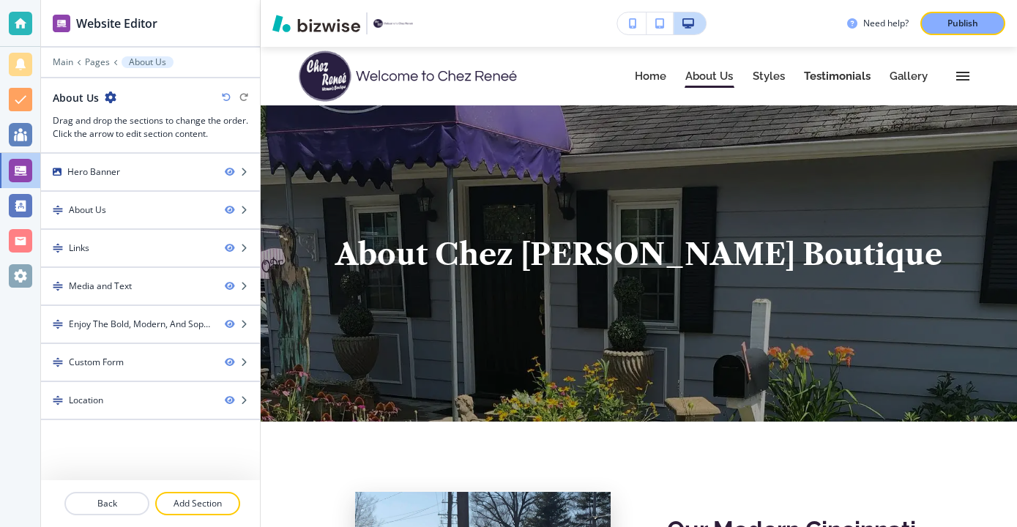
click at [855, 86] on link "Testimonials Testimonials" at bounding box center [837, 75] width 68 height 23
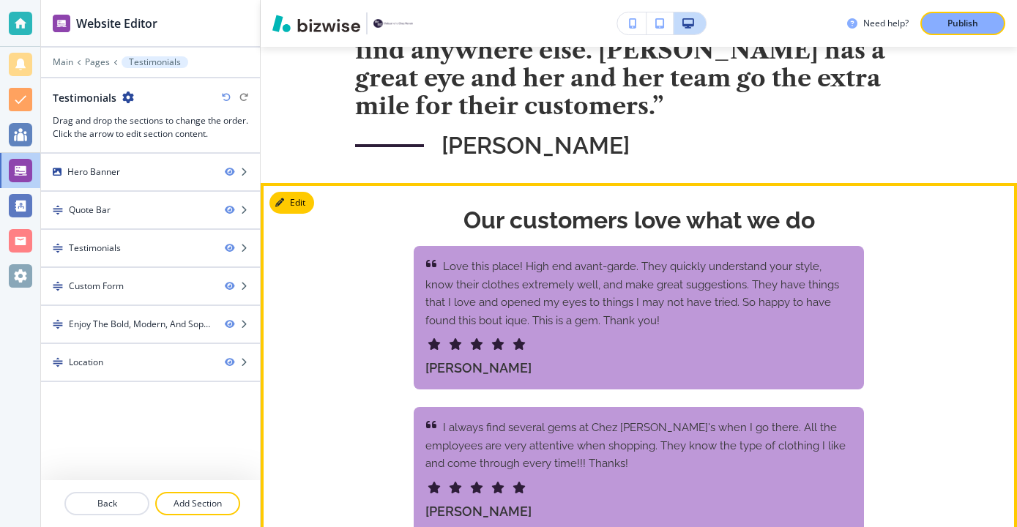
scroll to position [445, 0]
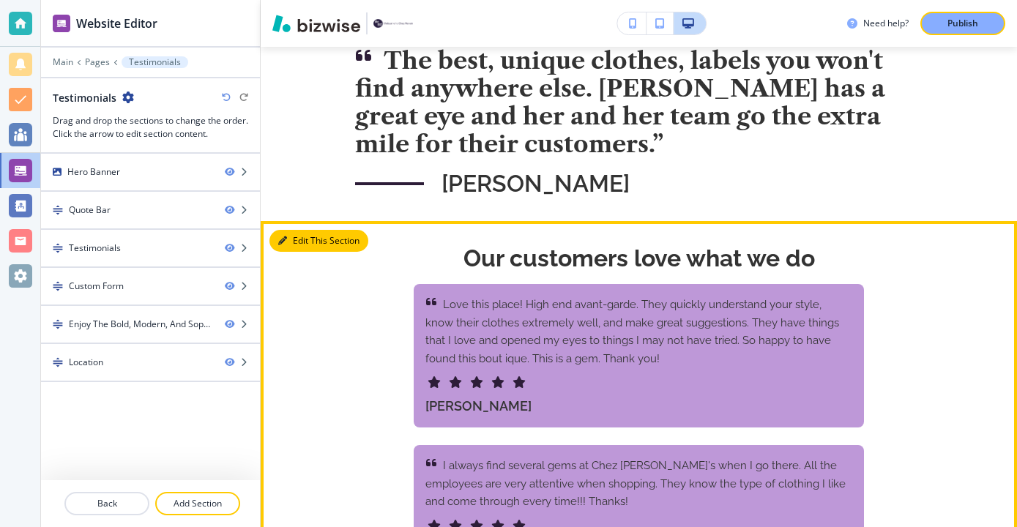
click at [310, 235] on button "Edit This Section" at bounding box center [318, 241] width 99 height 22
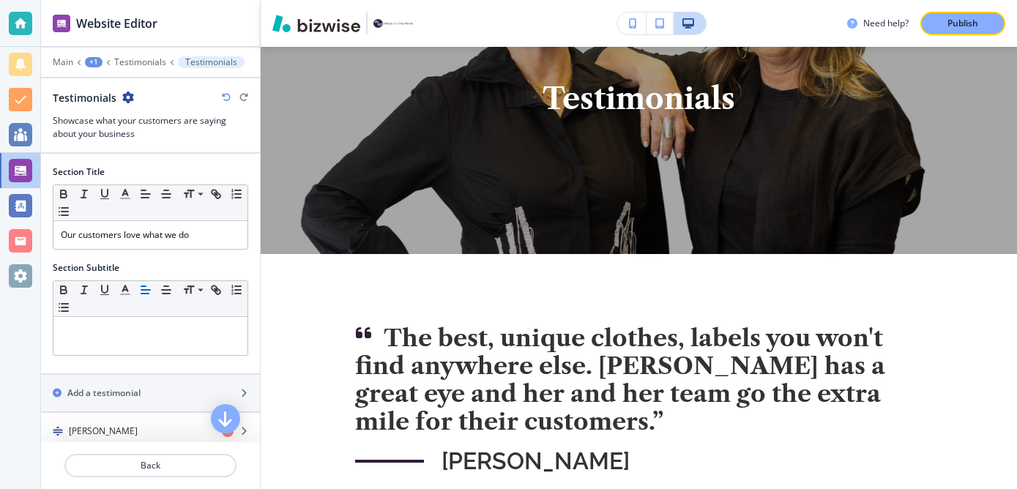
scroll to position [0, 0]
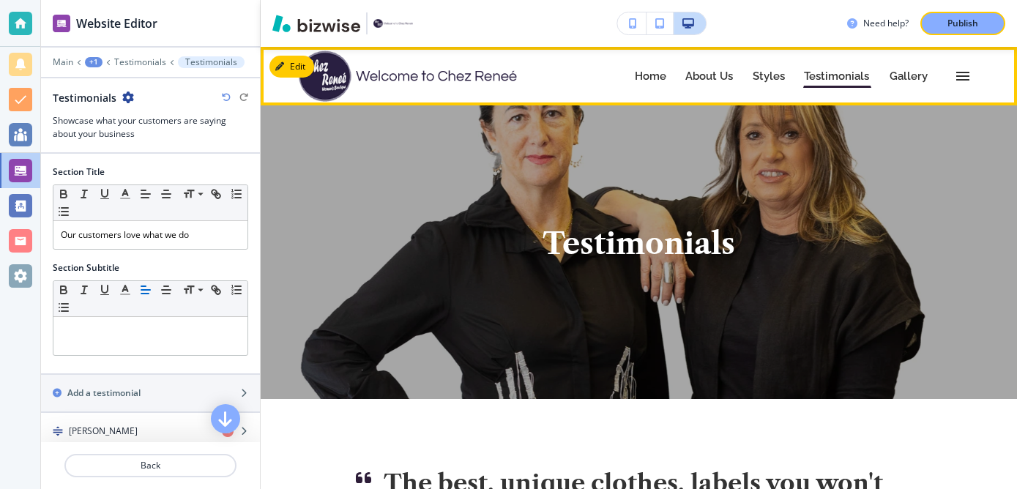
click at [665, 84] on link "Home Home" at bounding box center [650, 75] width 33 height 23
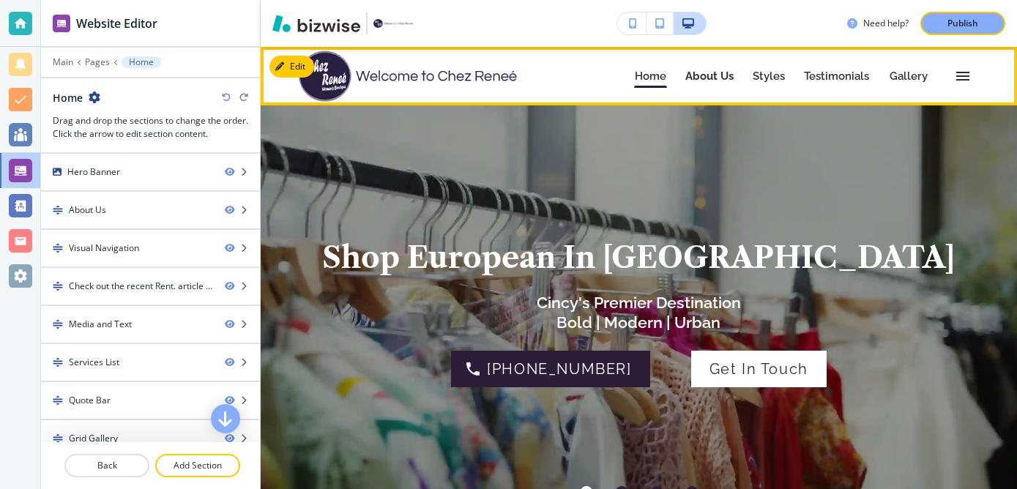
click at [713, 83] on link "About Us About Us" at bounding box center [710, 75] width 50 height 23
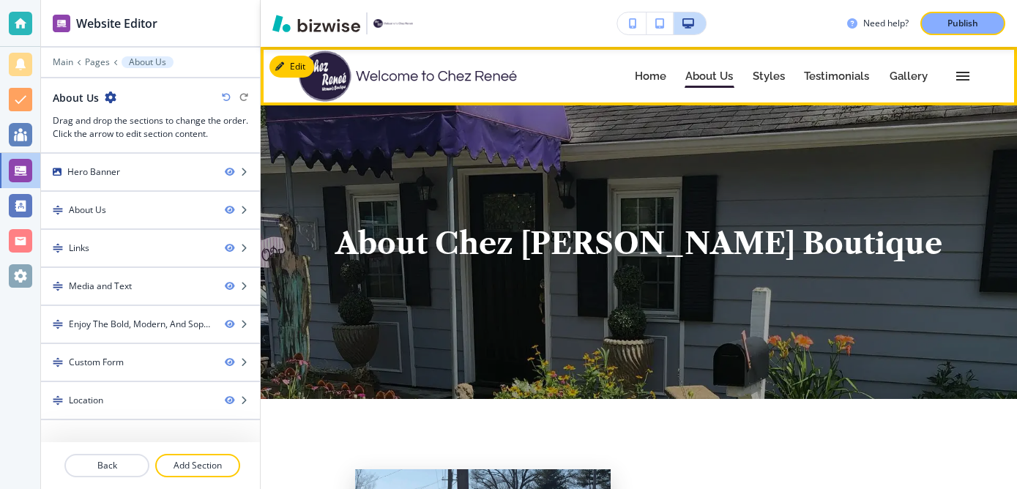
click at [666, 80] on p "Home" at bounding box center [650, 76] width 31 height 11
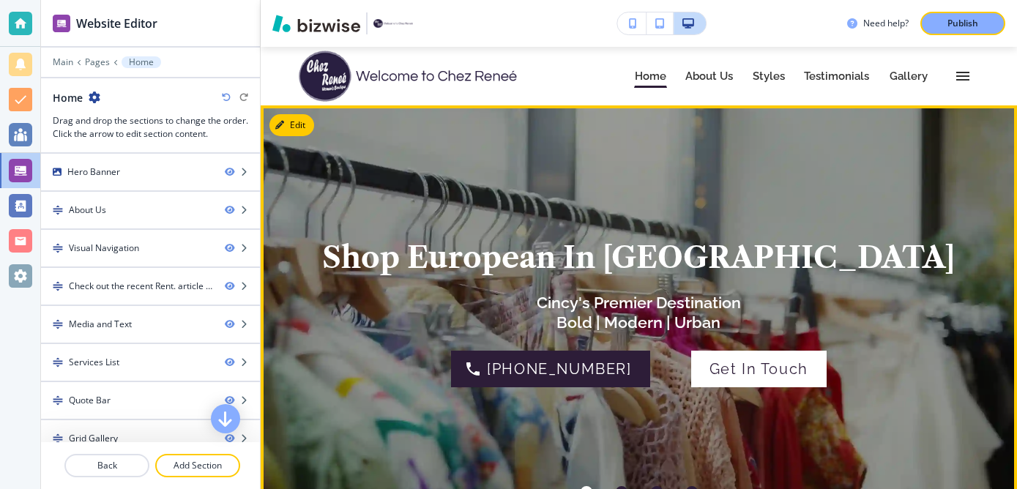
click at [307, 121] on button "Edit" at bounding box center [291, 125] width 45 height 22
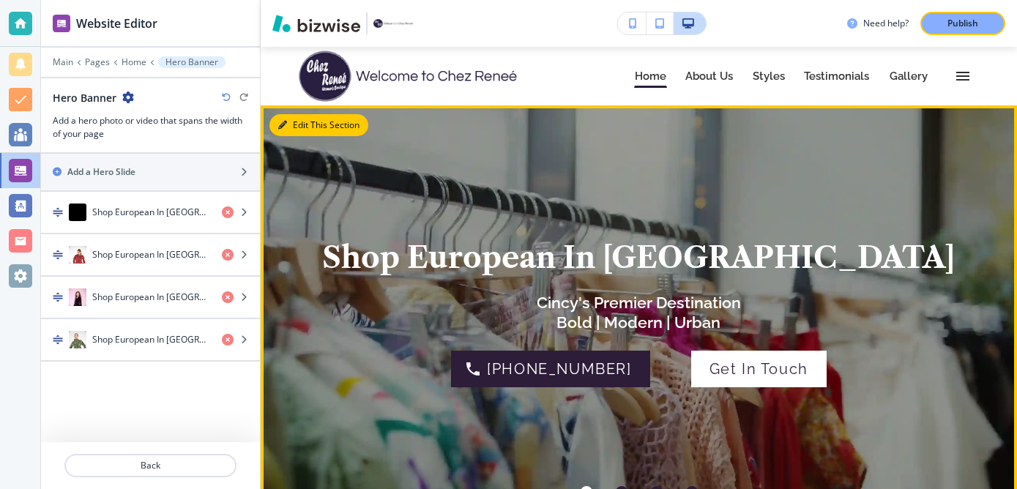
scroll to position [59, 0]
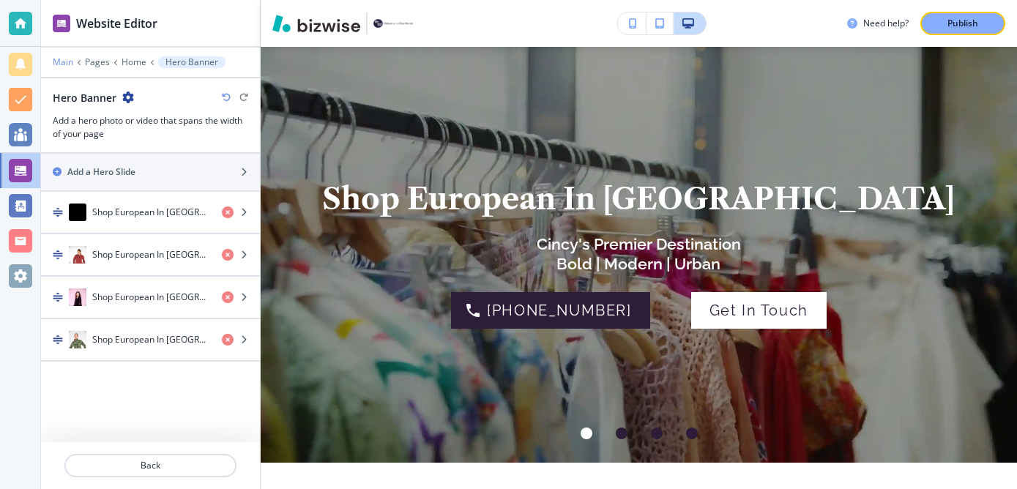
click at [61, 65] on p "Main" at bounding box center [63, 62] width 21 height 10
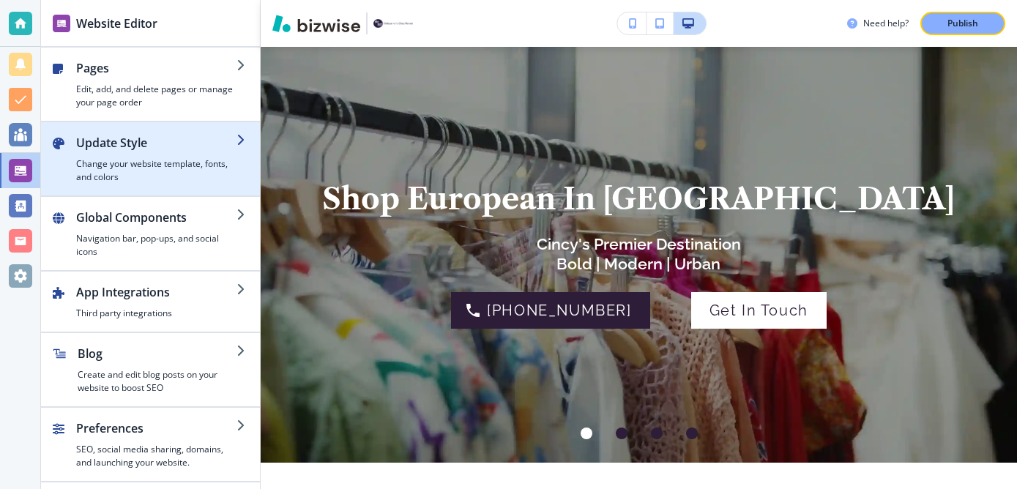
click at [106, 152] on div "button" at bounding box center [156, 155] width 160 height 6
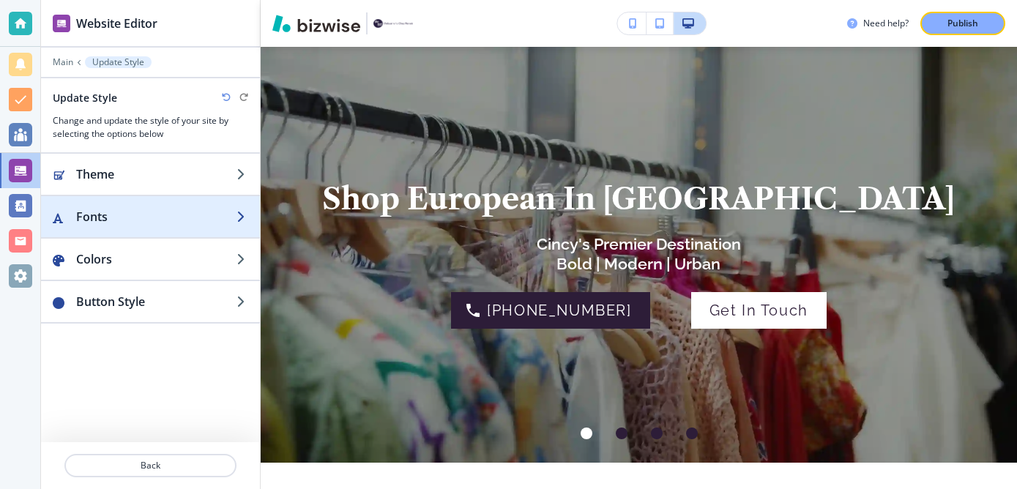
click at [177, 217] on h2 "Fonts" at bounding box center [156, 217] width 160 height 18
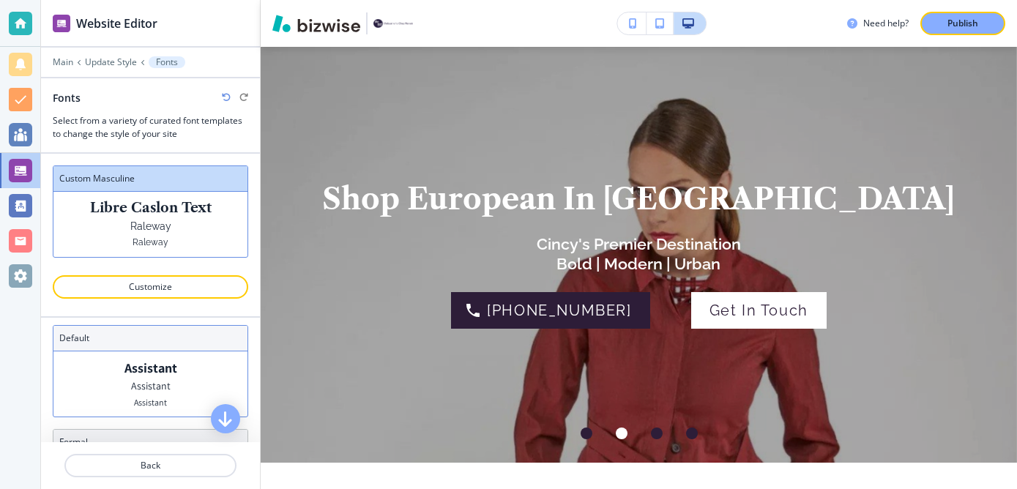
scroll to position [0, 0]
click at [195, 371] on div "Assistant Assistant Assistant" at bounding box center [150, 394] width 194 height 65
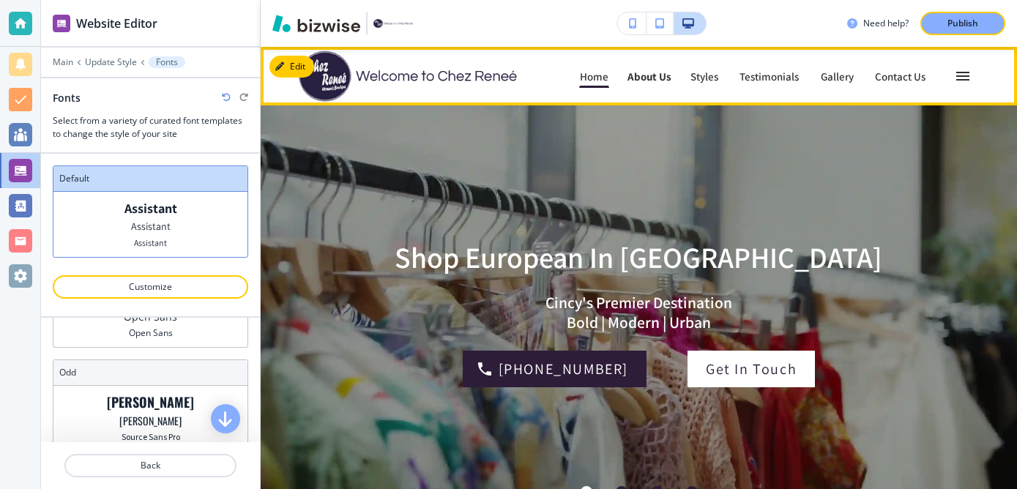
click at [671, 75] on p "About Us" at bounding box center [649, 76] width 44 height 11
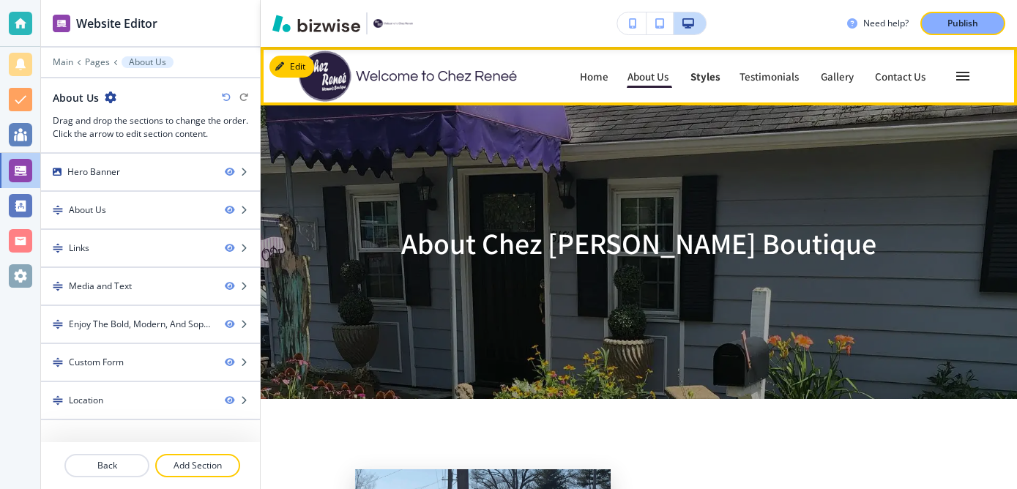
click at [712, 78] on p "Styles" at bounding box center [705, 76] width 30 height 11
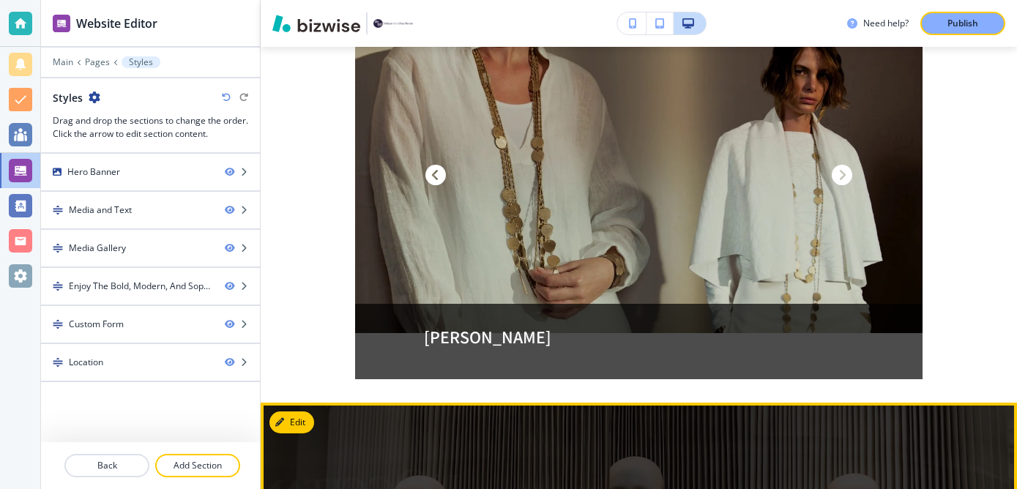
scroll to position [1095, 0]
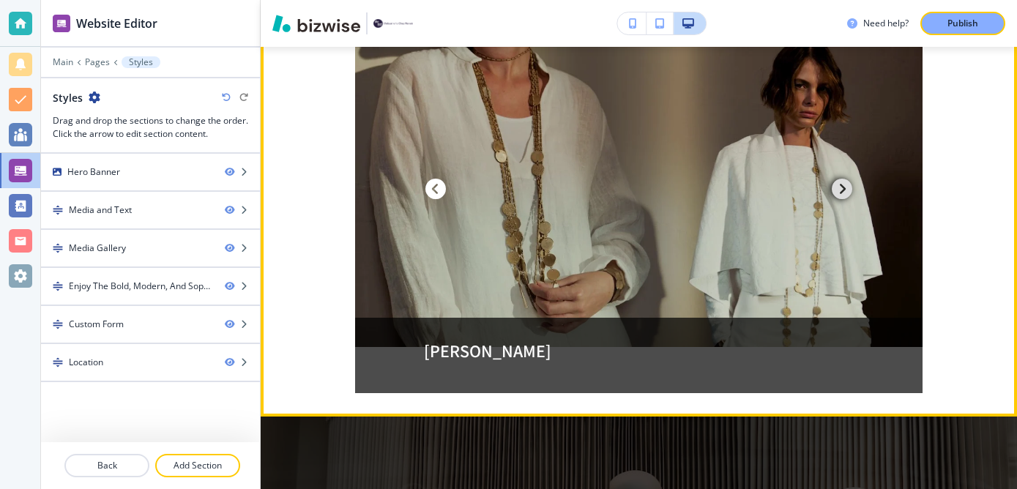
click at [843, 196] on span "button" at bounding box center [842, 189] width 21 height 21
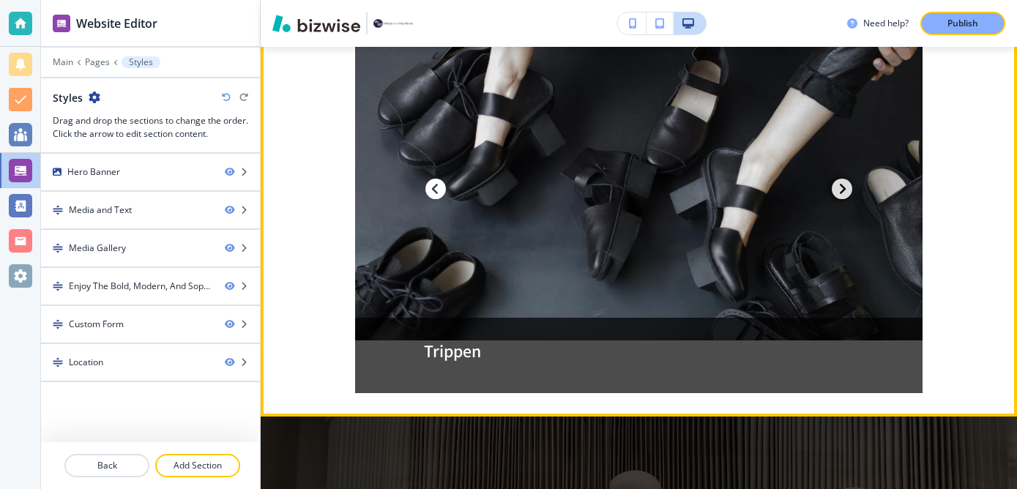
click at [843, 196] on span "button" at bounding box center [842, 189] width 21 height 21
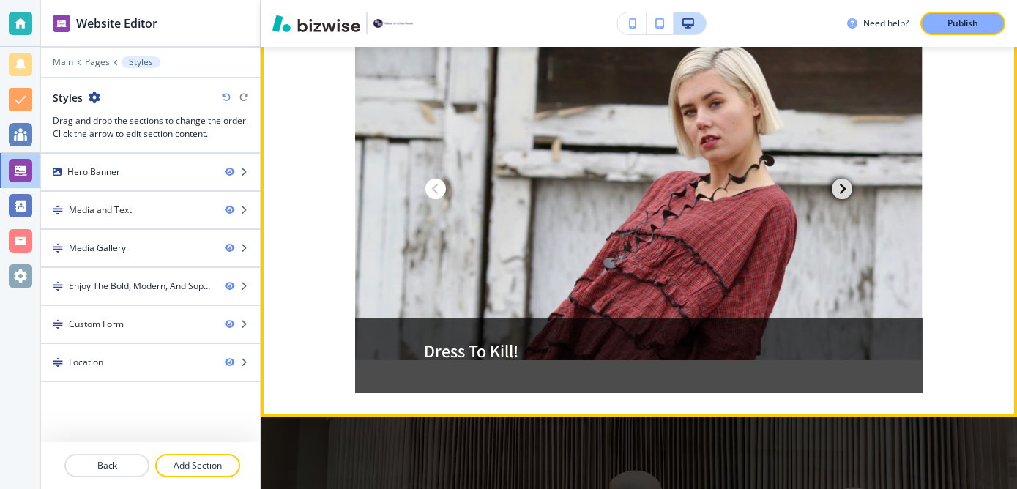
click at [843, 196] on span "button" at bounding box center [842, 189] width 21 height 21
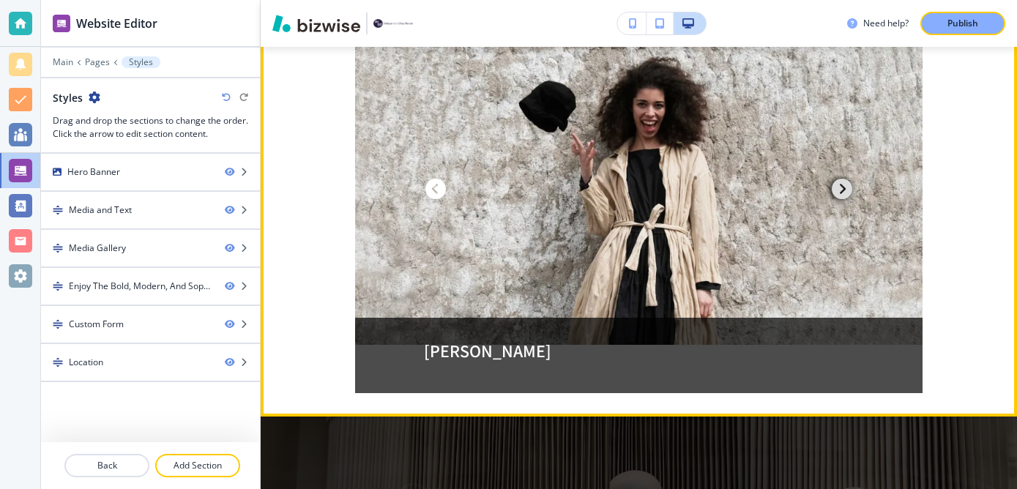
click at [843, 196] on span "button" at bounding box center [842, 189] width 21 height 21
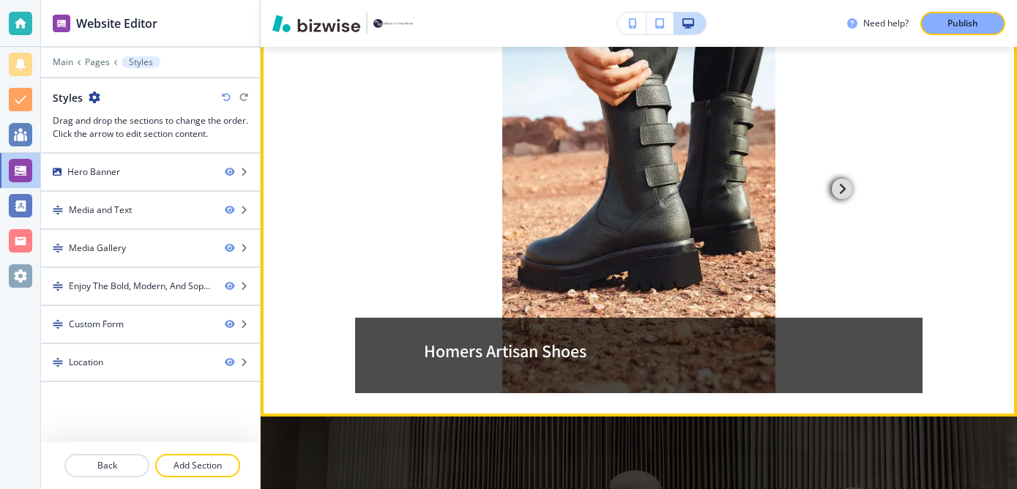
click at [843, 196] on span "button" at bounding box center [842, 189] width 21 height 21
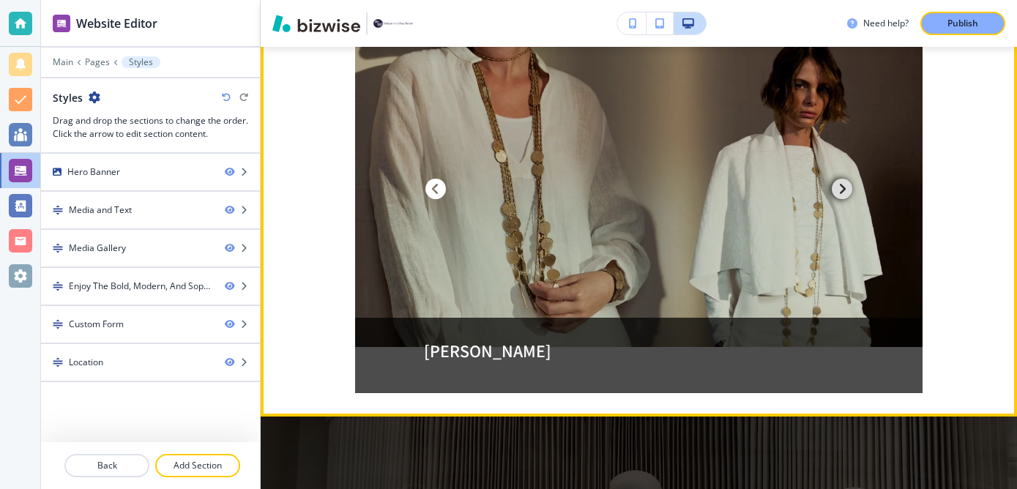
click at [843, 196] on span "button" at bounding box center [842, 189] width 21 height 21
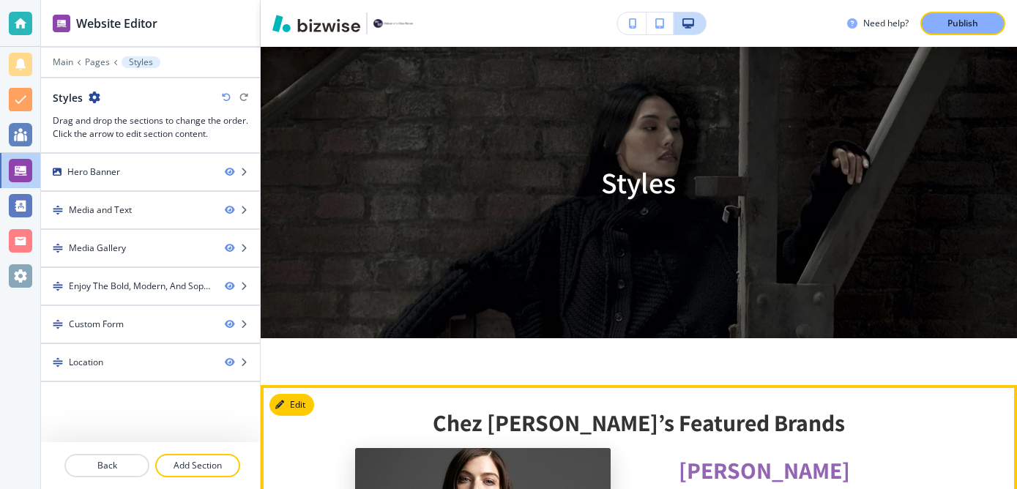
scroll to position [0, 0]
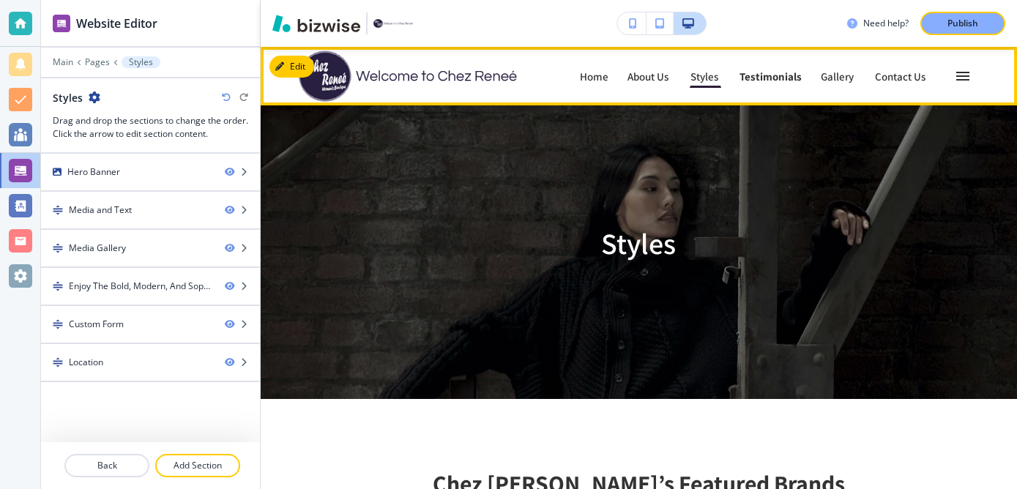
click at [792, 87] on link "Testimonials Testimonials" at bounding box center [771, 75] width 64 height 23
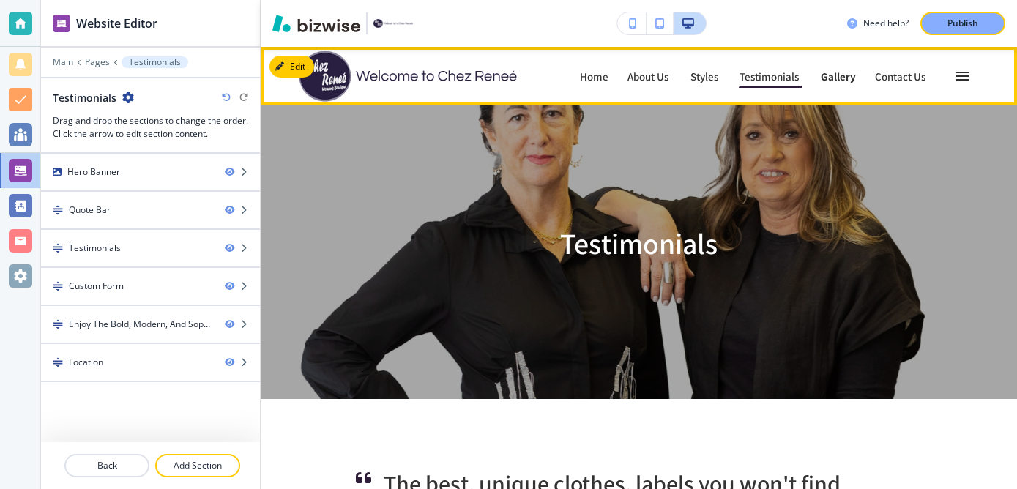
click at [854, 86] on link "Gallery Gallery" at bounding box center [838, 75] width 37 height 23
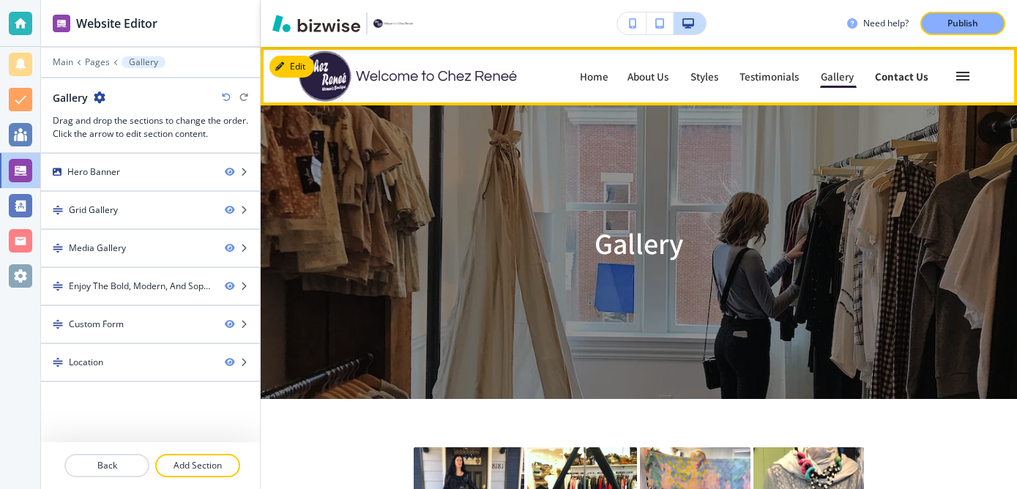
click at [906, 82] on p "Contact Us" at bounding box center [901, 76] width 53 height 11
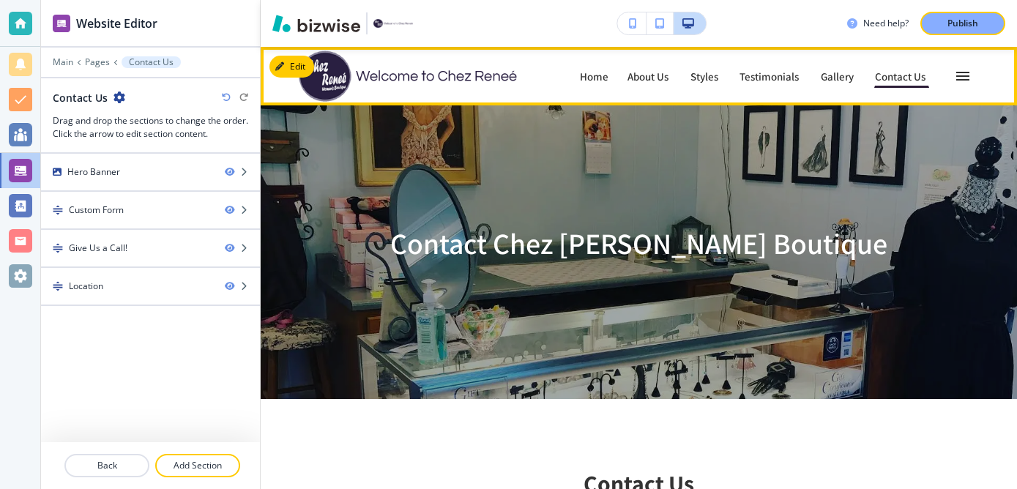
click at [953, 67] on button "button" at bounding box center [963, 76] width 32 height 32
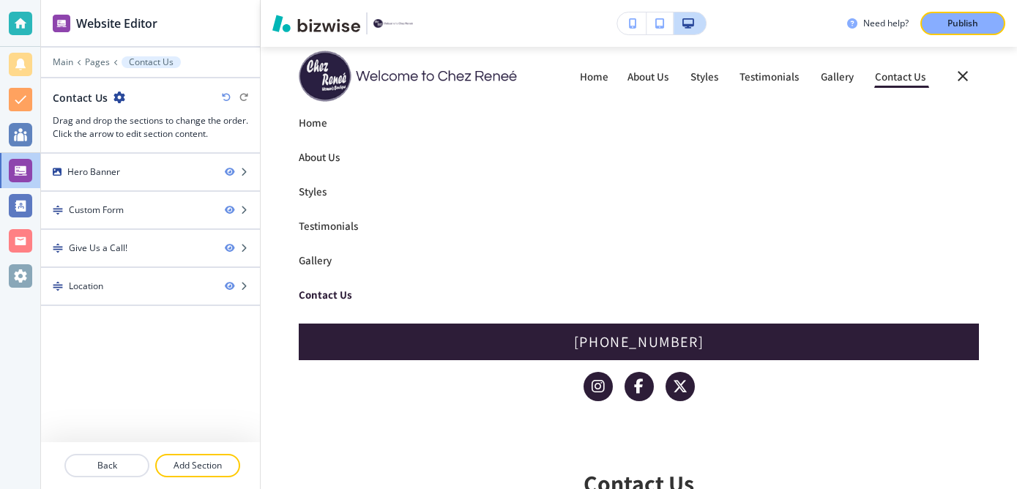
click at [343, 300] on p "Contact Us" at bounding box center [639, 294] width 681 height 11
click at [608, 75] on p "Home" at bounding box center [594, 76] width 29 height 11
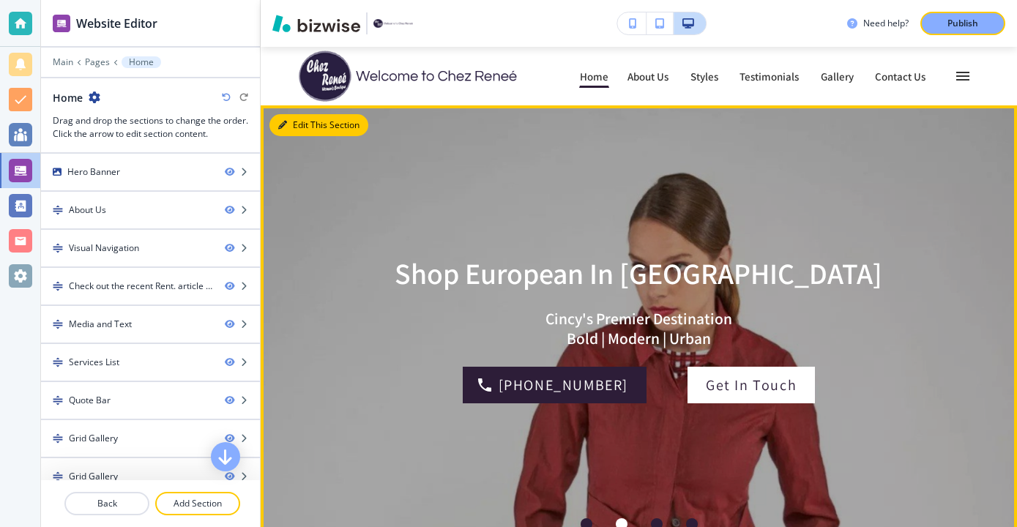
click at [291, 114] on button "Edit This Section" at bounding box center [318, 125] width 99 height 22
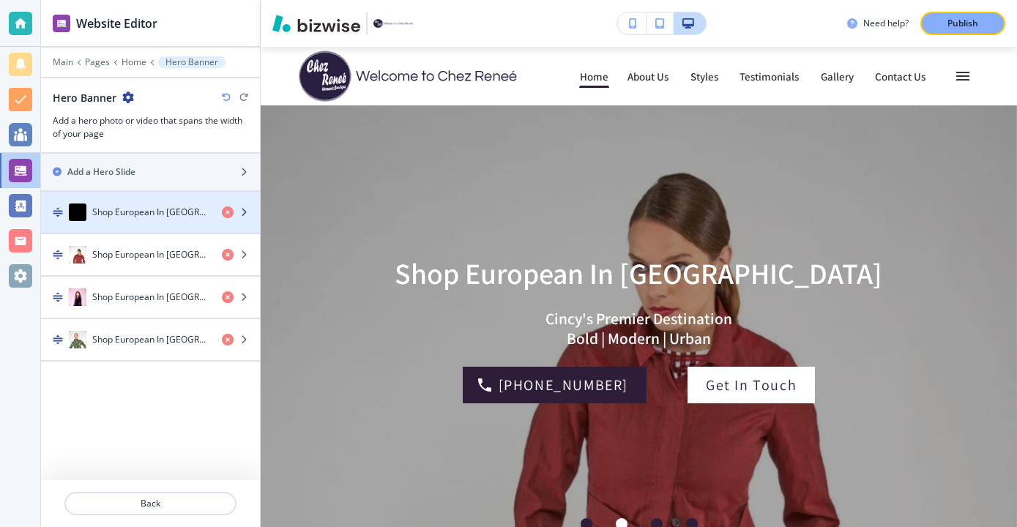
click at [151, 206] on h4 "Shop European In [GEOGRAPHIC_DATA]" at bounding box center [151, 212] width 118 height 13
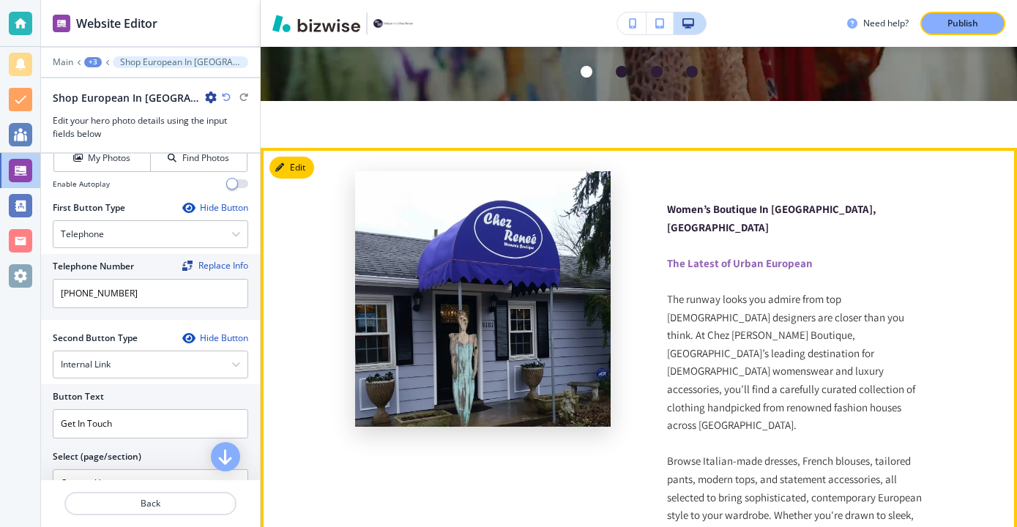
scroll to position [447, 0]
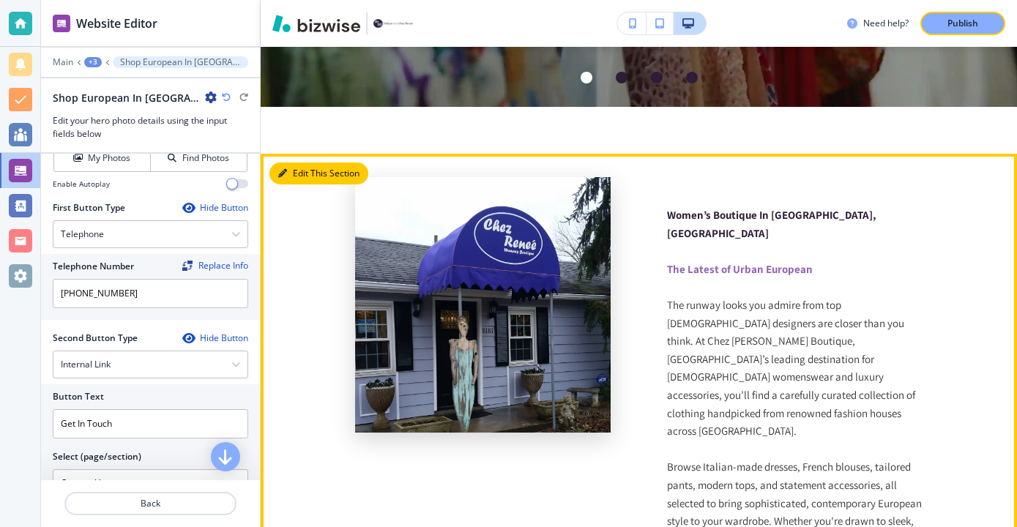
click at [310, 173] on button "Edit This Section" at bounding box center [318, 174] width 99 height 22
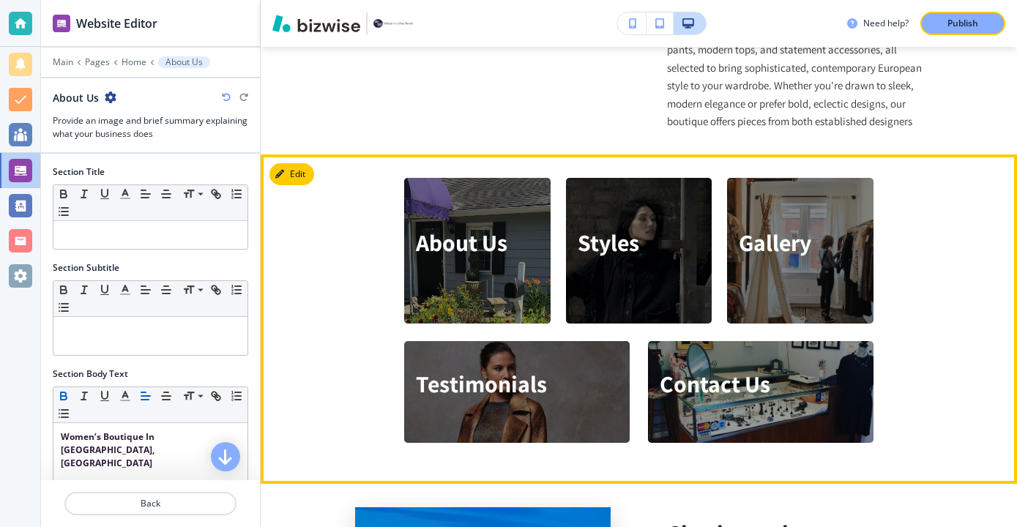
scroll to position [865, 0]
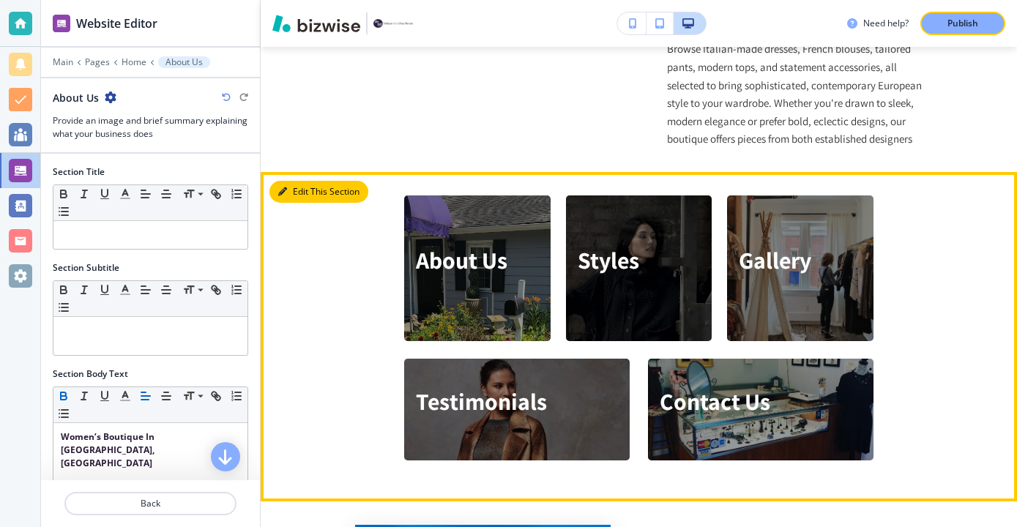
click at [302, 189] on button "Edit This Section" at bounding box center [318, 192] width 99 height 22
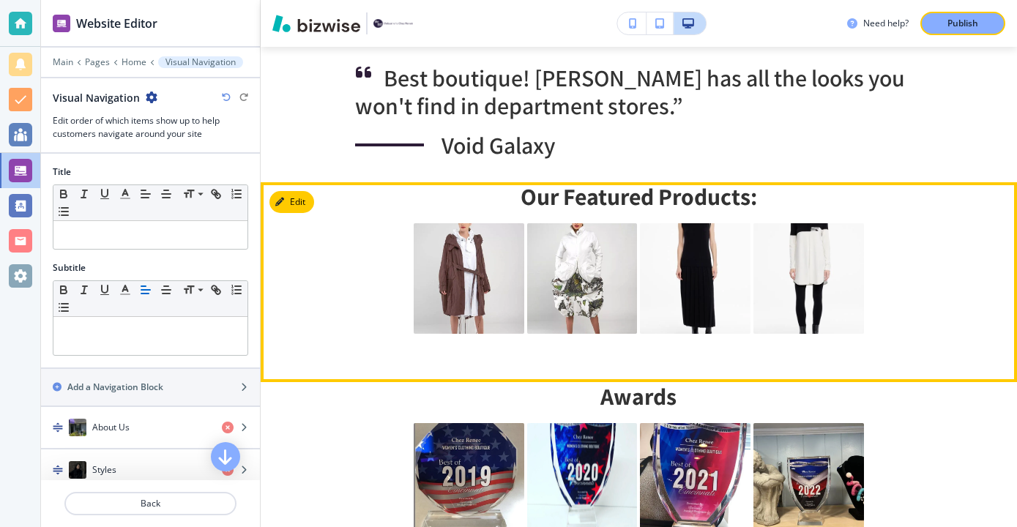
scroll to position [3197, 0]
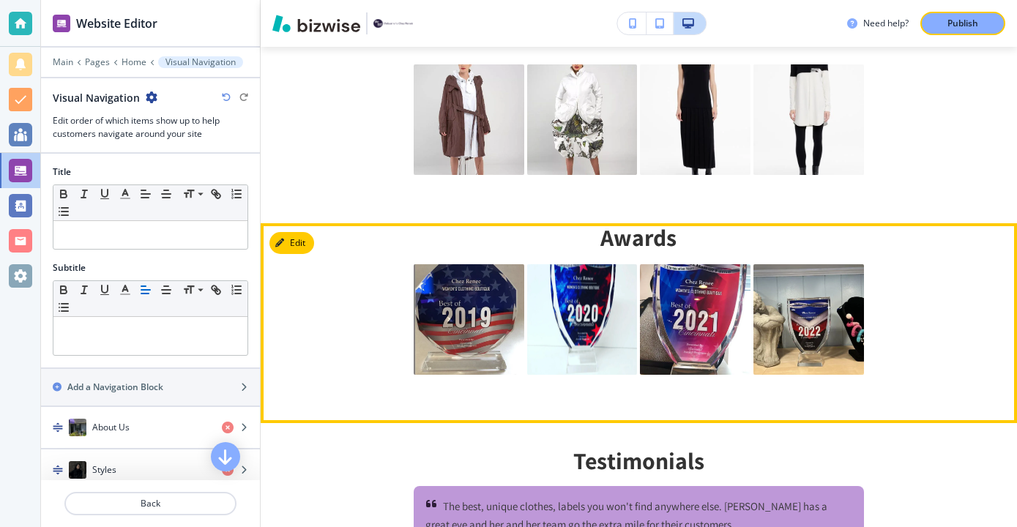
click at [300, 258] on div "Awards" at bounding box center [639, 299] width 756 height 153
click at [303, 252] on button "Edit This Section" at bounding box center [318, 243] width 99 height 22
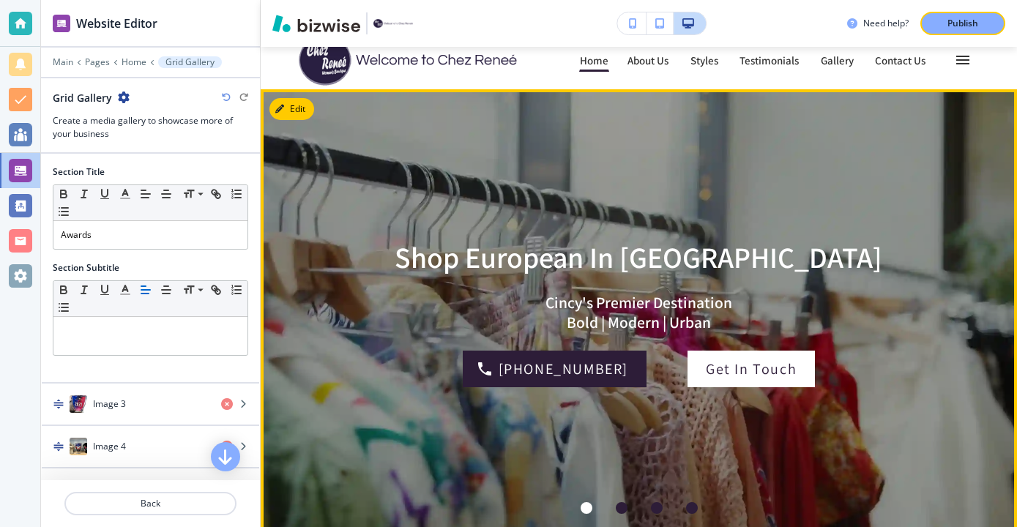
scroll to position [0, 0]
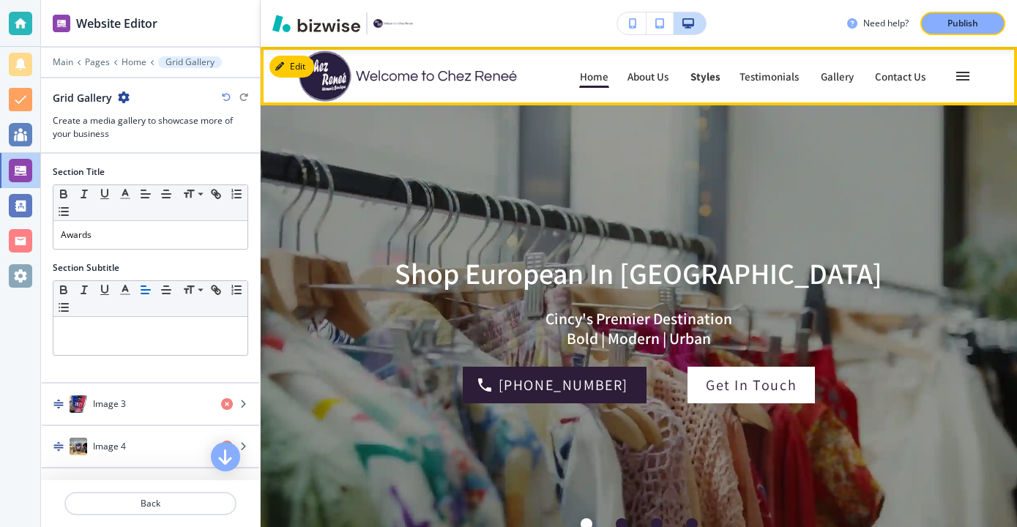
click at [710, 71] on p "Styles" at bounding box center [705, 76] width 30 height 11
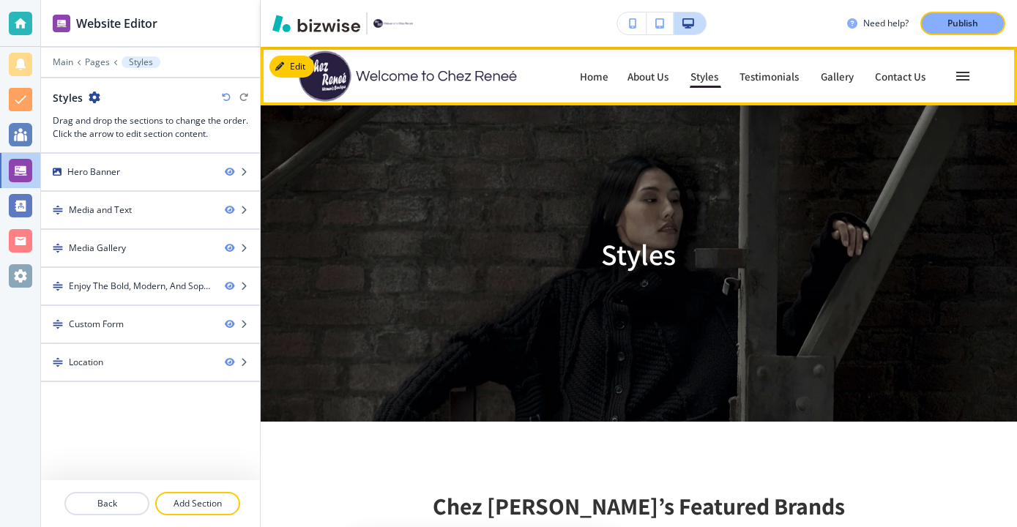
click at [821, 97] on div "Home Home About Us About Us Styles Styles Testimonials Testimonials Gallery Gal…" at bounding box center [639, 76] width 681 height 59
click at [828, 89] on div "Gallery Gallery" at bounding box center [847, 76] width 54 height 29
click at [845, 82] on p "Gallery" at bounding box center [838, 76] width 35 height 11
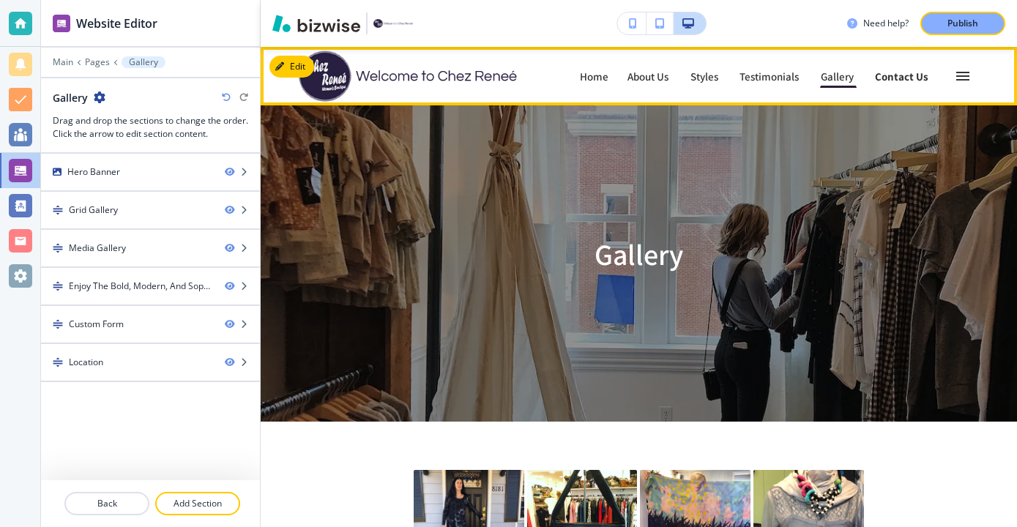
click at [890, 75] on p "Contact Us" at bounding box center [901, 76] width 53 height 11
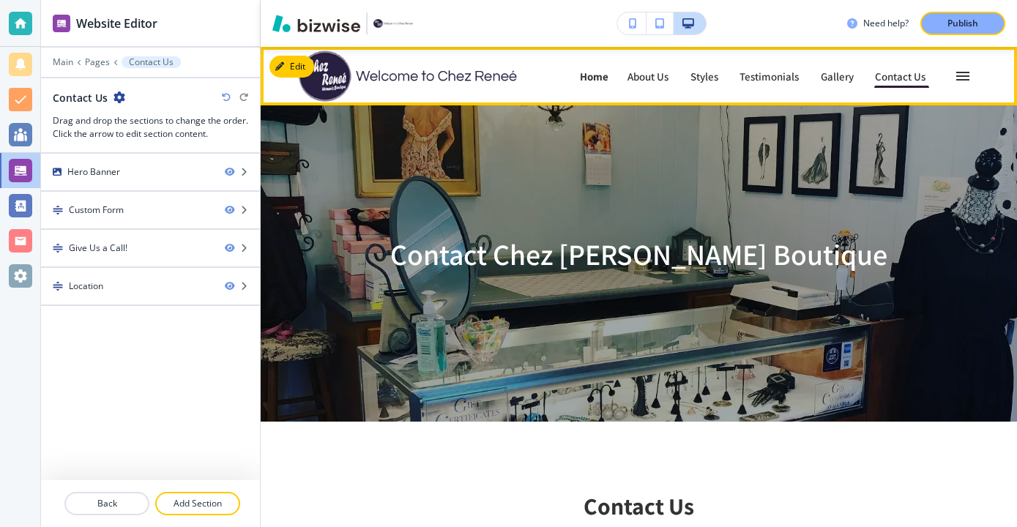
click at [609, 69] on link "Home Home" at bounding box center [594, 75] width 30 height 23
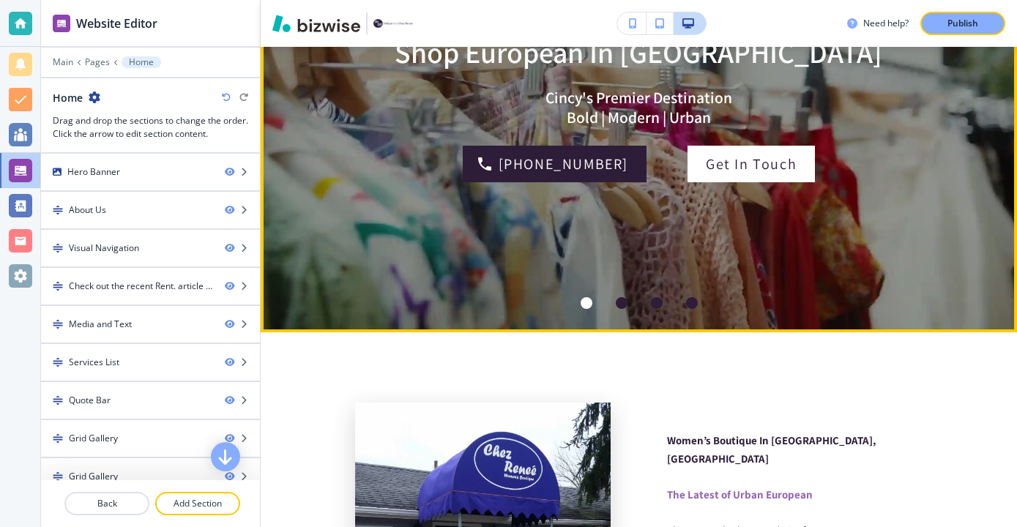
scroll to position [217, 0]
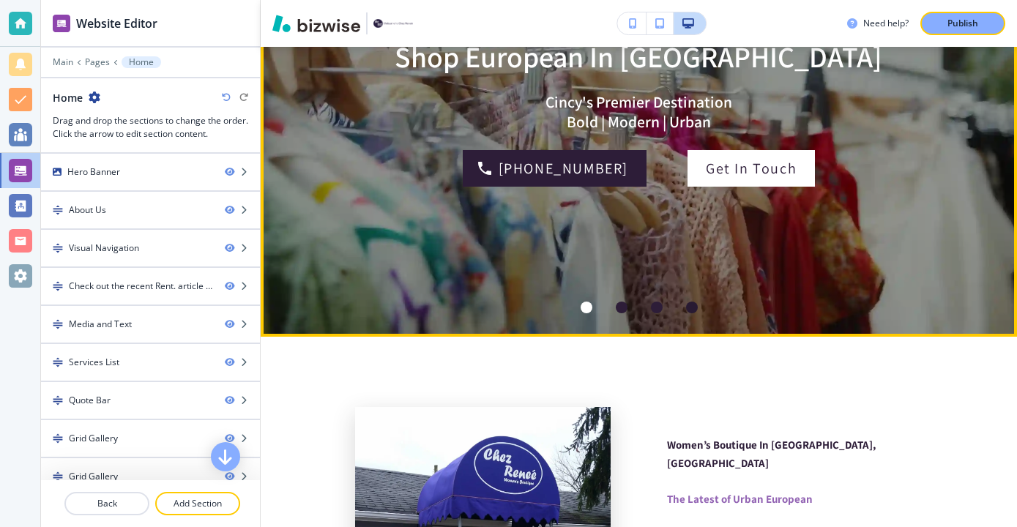
click at [683, 301] on div at bounding box center [691, 307] width 35 height 35
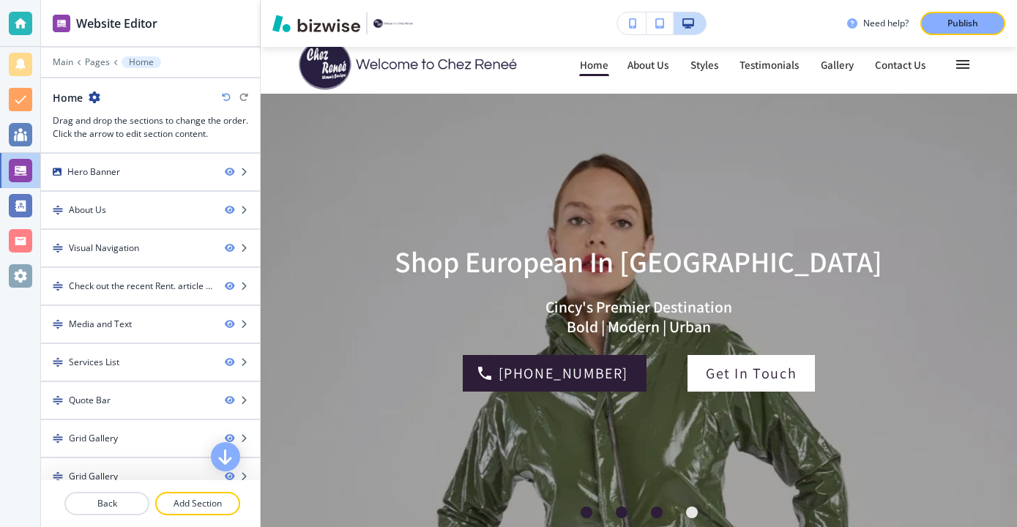
scroll to position [0, 0]
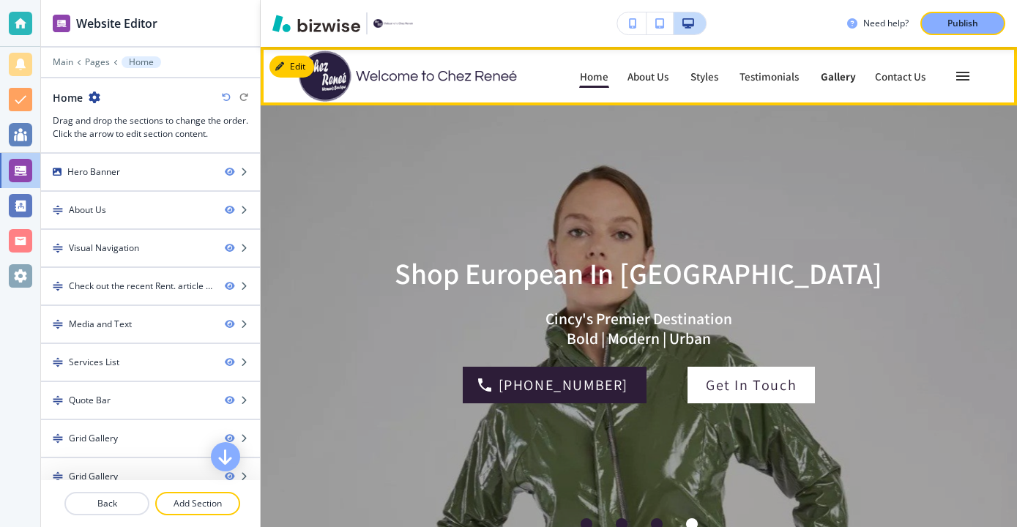
click at [832, 86] on link "Gallery Gallery" at bounding box center [838, 75] width 37 height 23
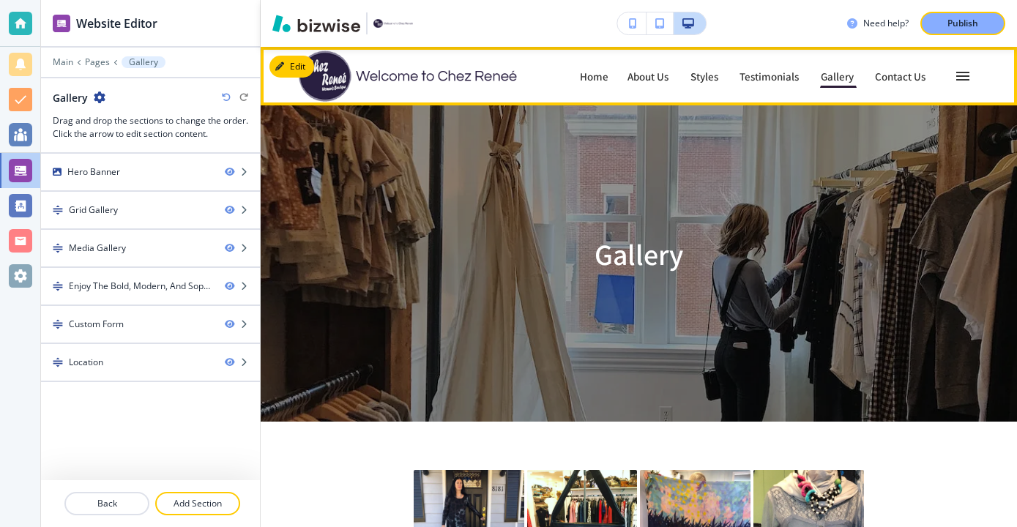
click at [906, 60] on div "Home Home About Us About Us Styles Styles Testimonials Testimonials Gallery Gal…" at bounding box center [777, 76] width 403 height 32
click at [908, 71] on p "Contact Us" at bounding box center [901, 76] width 53 height 11
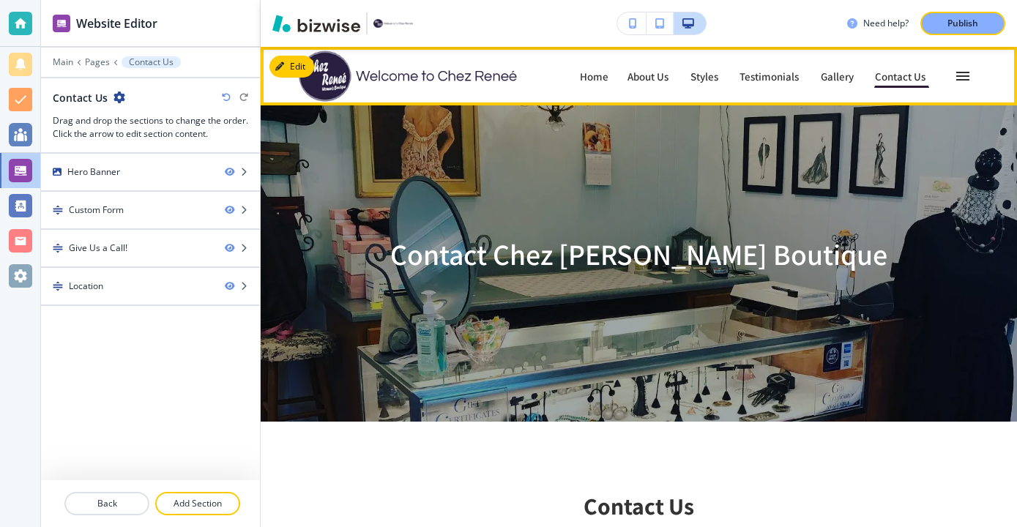
click at [966, 73] on icon "button" at bounding box center [963, 76] width 18 height 18
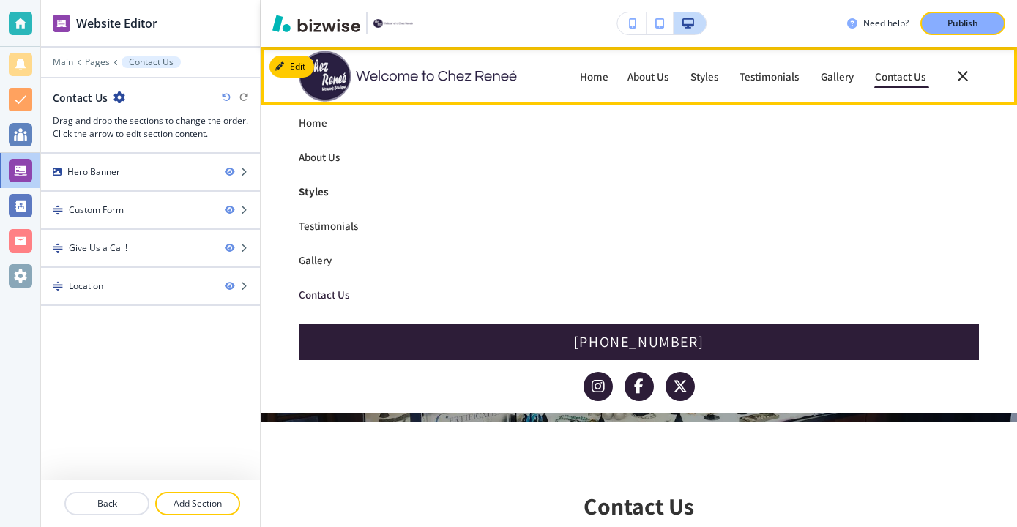
click at [338, 179] on link "Styles Styles" at bounding box center [639, 191] width 681 height 34
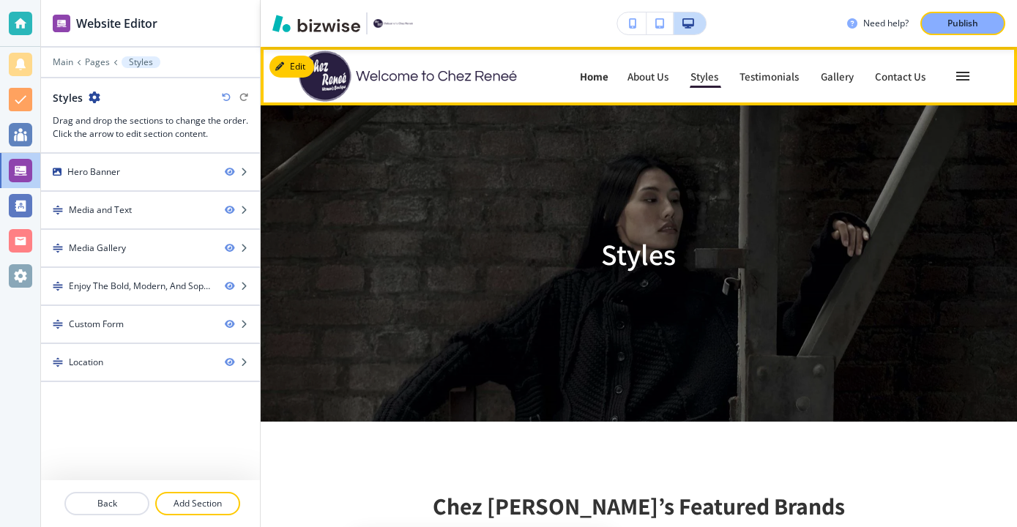
click at [608, 72] on p "Home" at bounding box center [594, 76] width 29 height 11
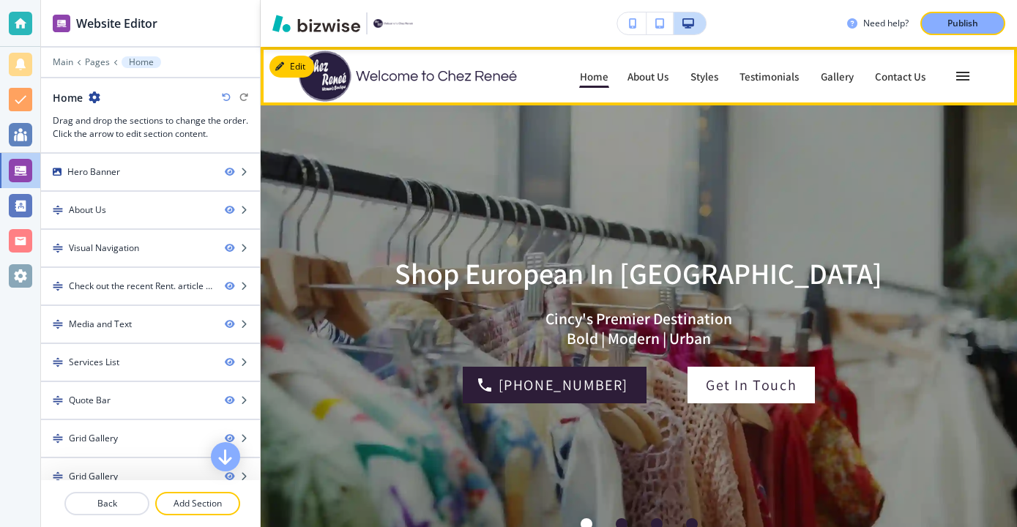
click at [966, 71] on icon "button" at bounding box center [963, 76] width 18 height 18
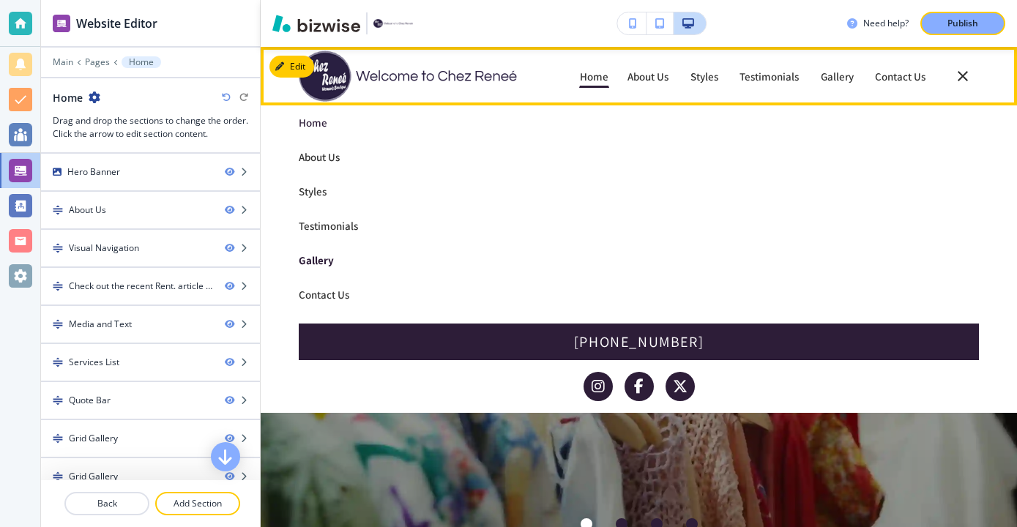
click at [340, 255] on p "Gallery" at bounding box center [639, 260] width 681 height 11
